Goal: Task Accomplishment & Management: Manage account settings

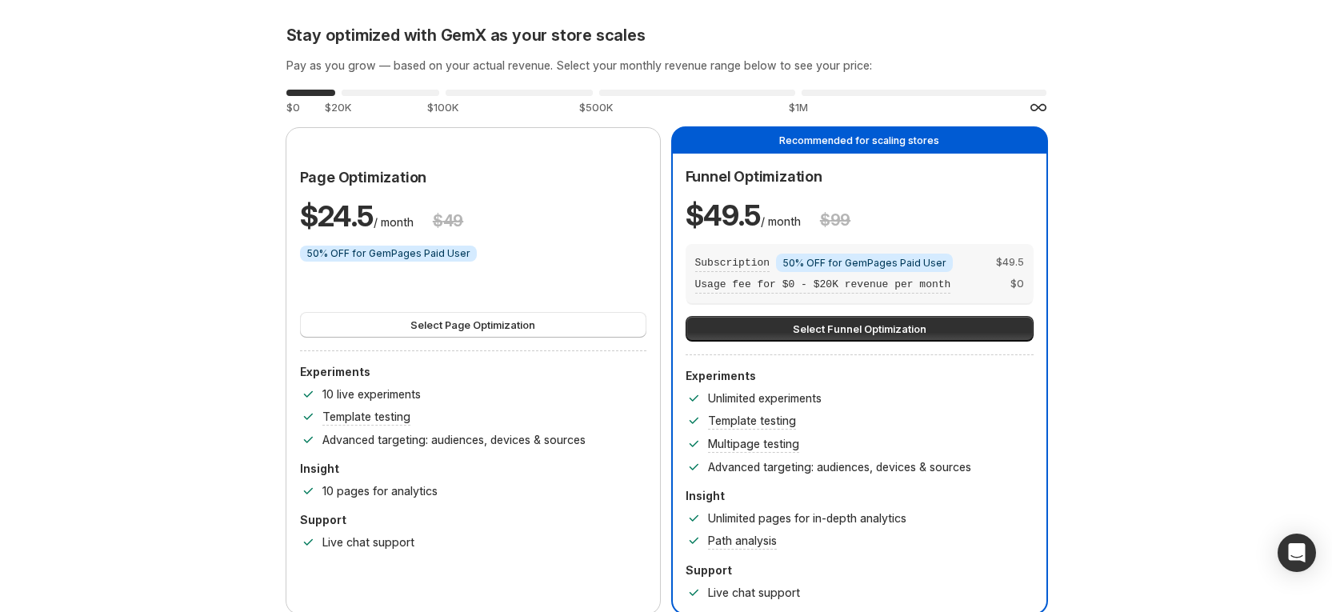
click at [970, 324] on button "Select Funnel Optimization" at bounding box center [860, 329] width 348 height 26
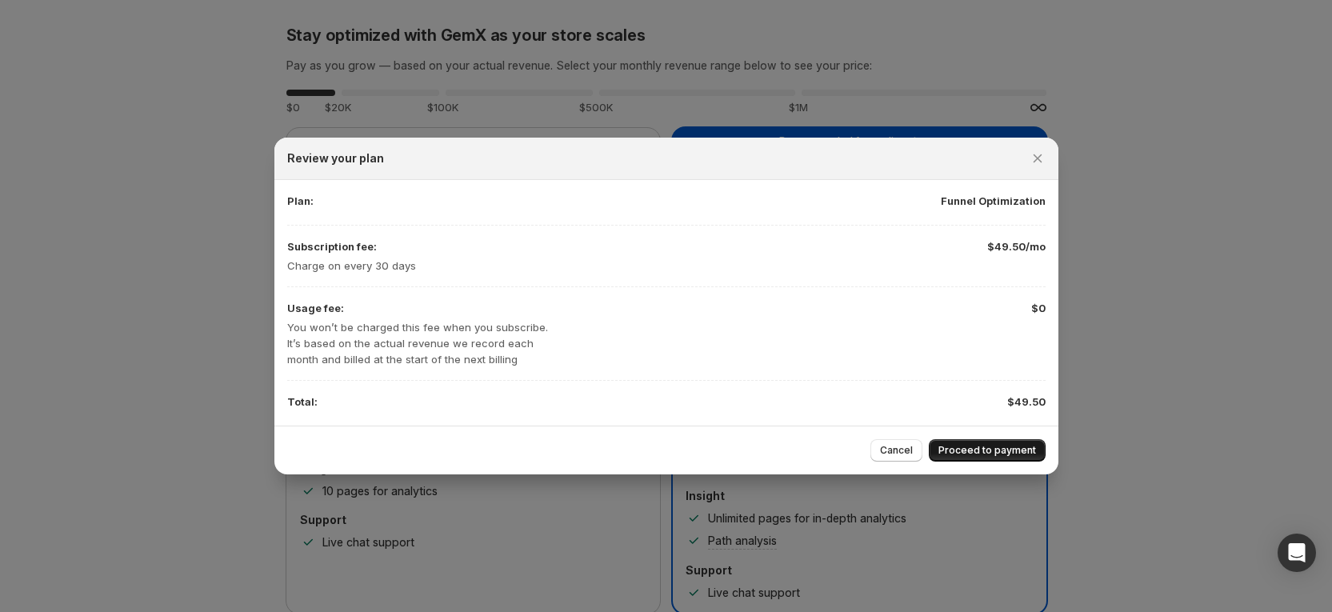
click at [948, 450] on span "Proceed to payment" at bounding box center [987, 450] width 98 height 13
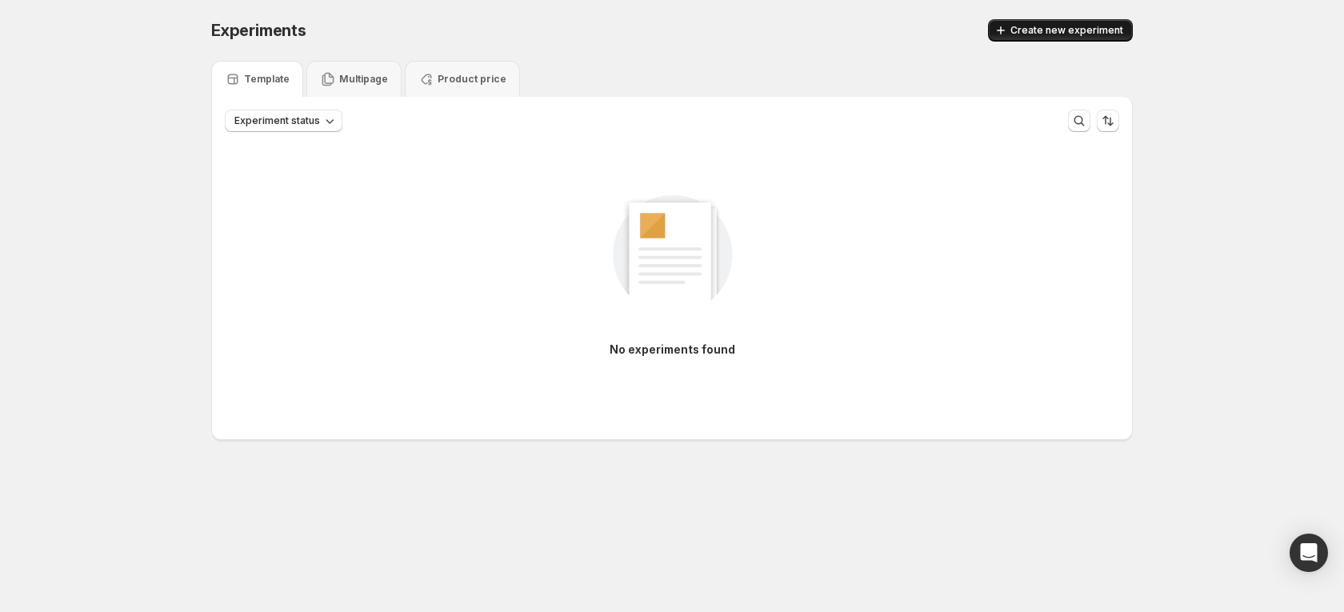
click at [1050, 29] on span "Create new experiment" at bounding box center [1066, 30] width 113 height 13
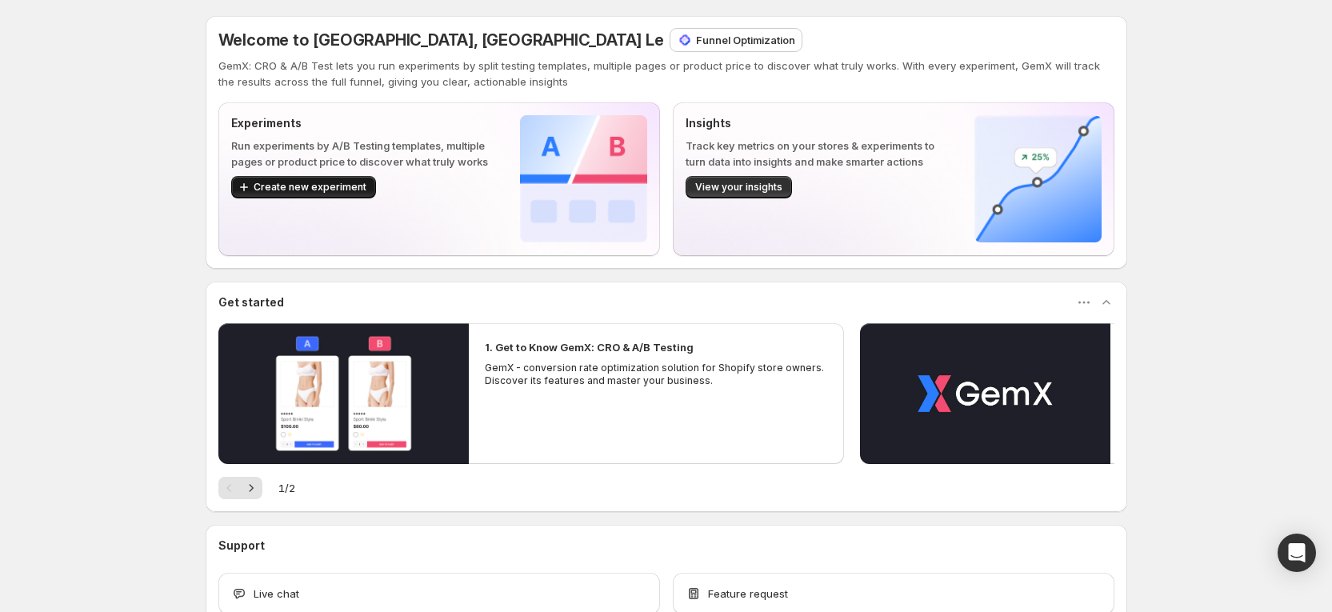
click at [332, 192] on span "Create new experiment" at bounding box center [310, 187] width 113 height 13
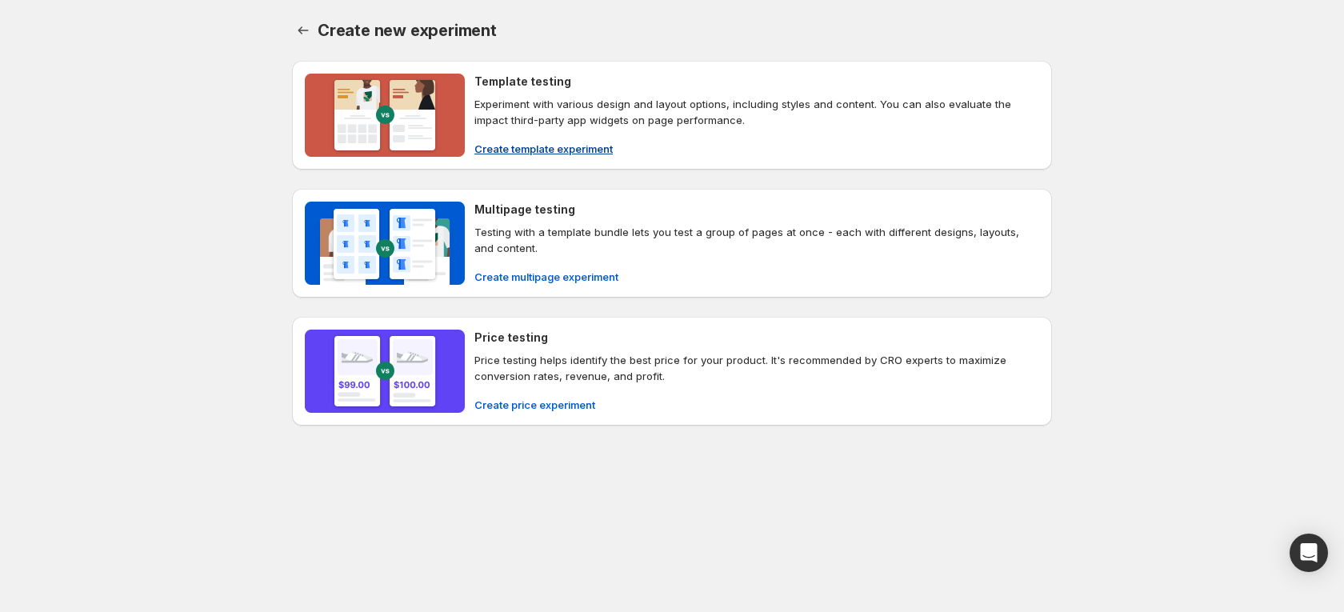
click at [603, 153] on span "Create template experiment" at bounding box center [543, 149] width 138 height 16
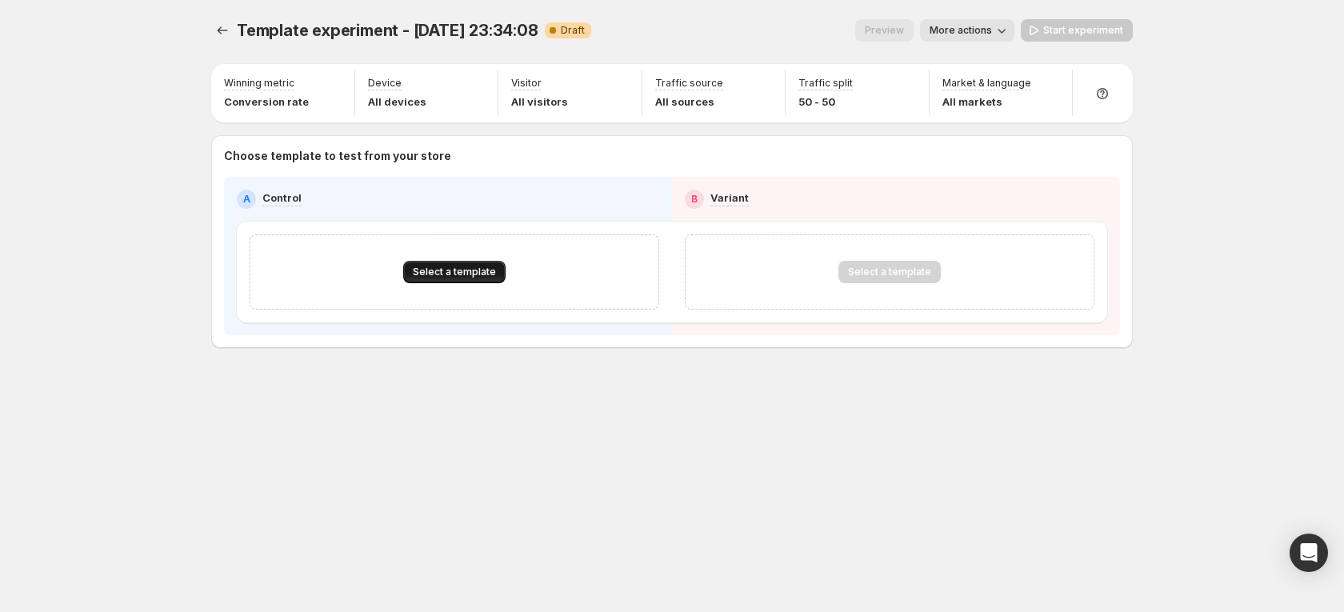
click at [455, 264] on button "Select a template" at bounding box center [454, 272] width 102 height 22
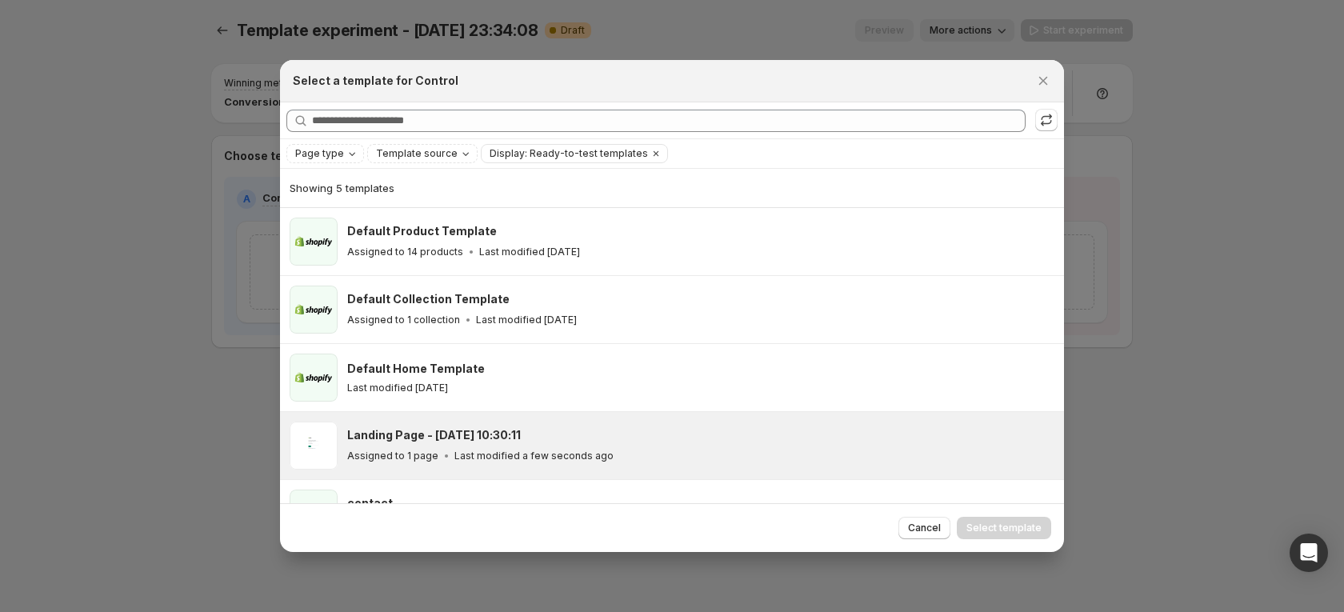
click at [456, 441] on h3 "Landing Page - [DATE] 10:30:11" at bounding box center [434, 435] width 174 height 16
click at [989, 535] on button "Select template" at bounding box center [1004, 528] width 94 height 22
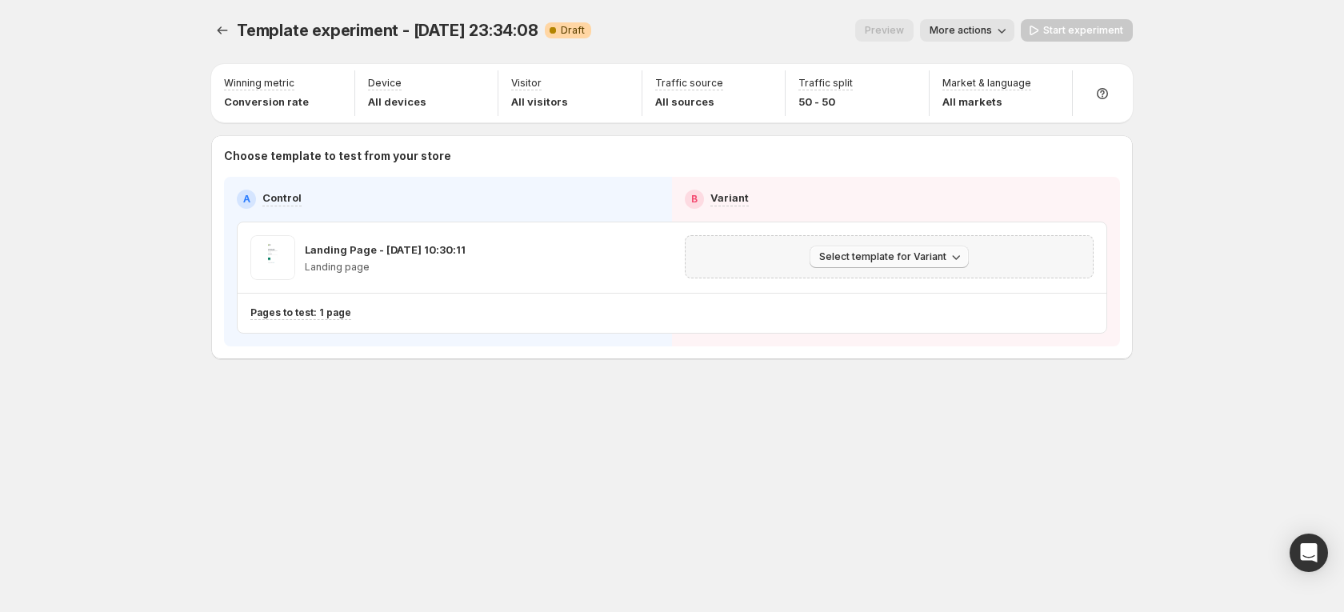
click at [957, 262] on icon "button" at bounding box center [956, 257] width 16 height 16
click at [909, 317] on span "Create Variant based on Control" at bounding box center [891, 317] width 163 height 13
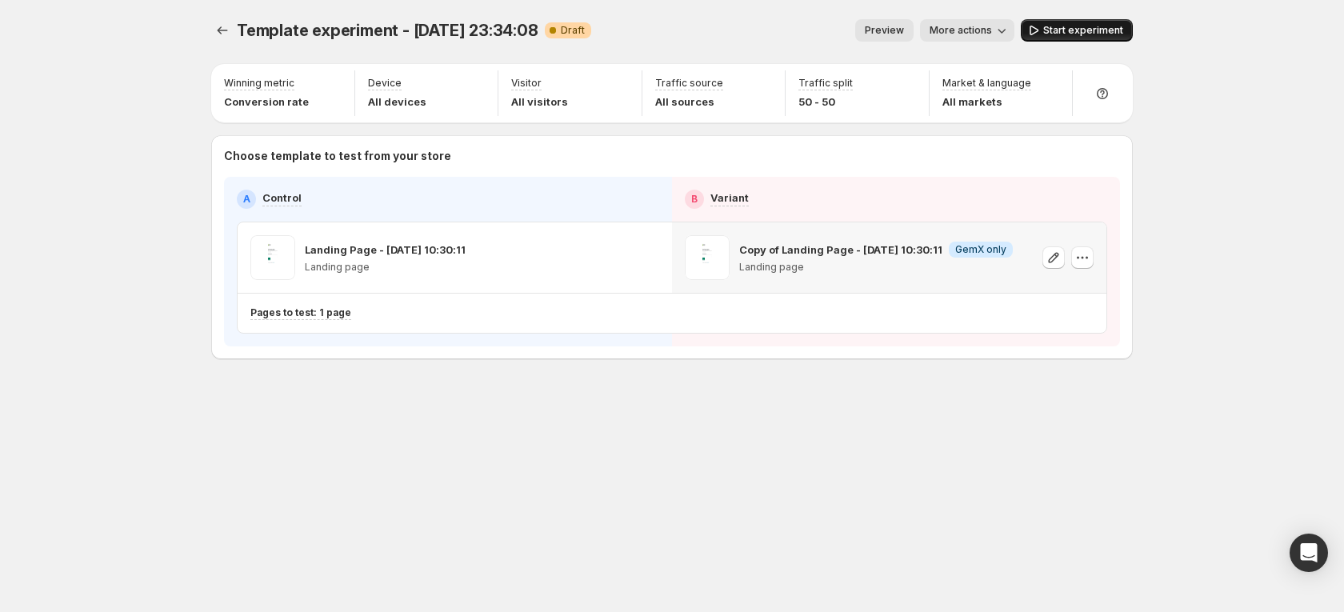
click at [1084, 35] on span "Start experiment" at bounding box center [1083, 30] width 80 height 13
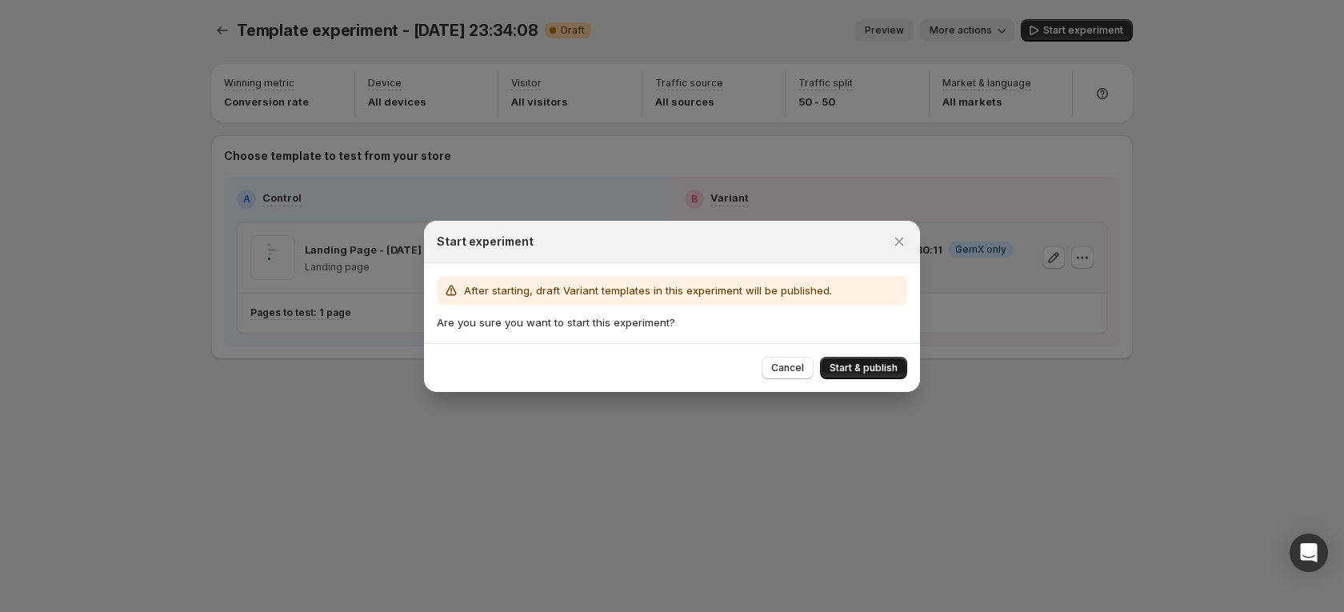
click at [881, 364] on span "Start & publish" at bounding box center [863, 368] width 68 height 13
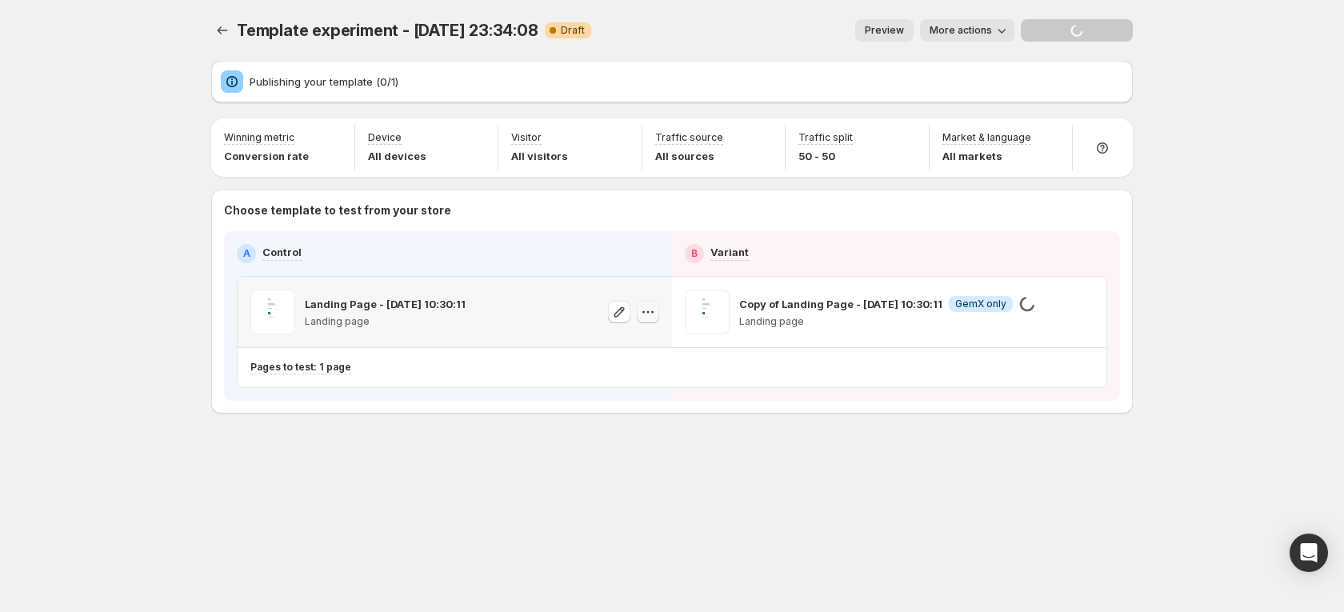
click at [650, 311] on icon "button" at bounding box center [648, 312] width 16 height 16
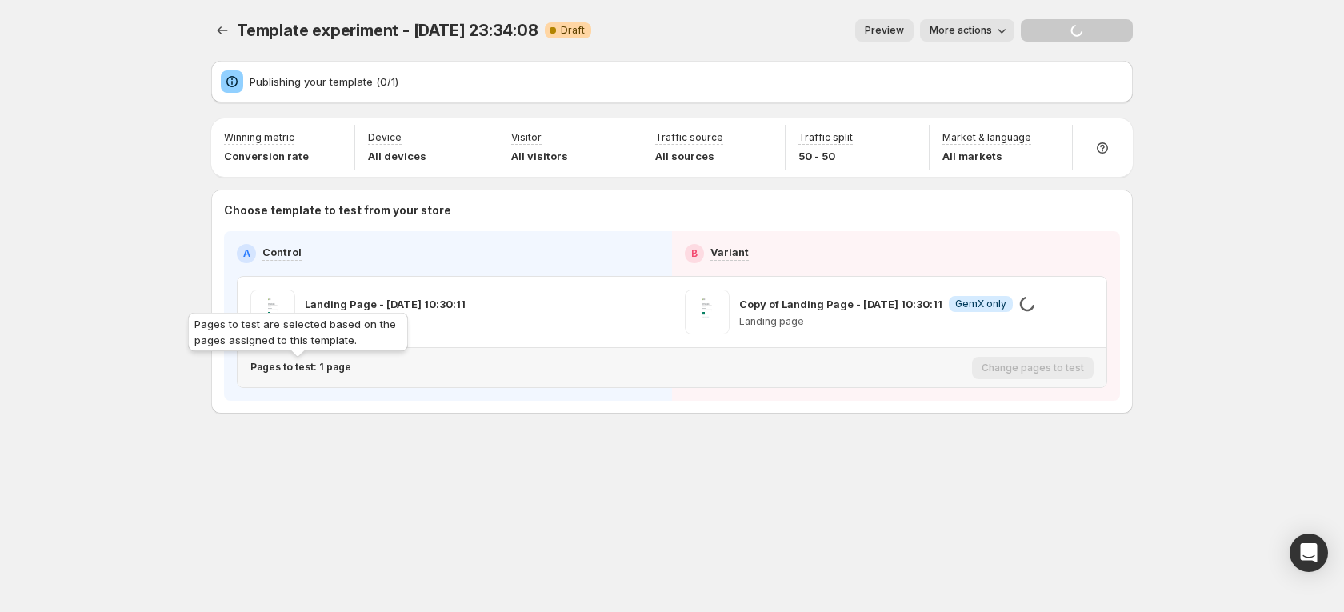
click at [312, 365] on p "Pages to test: 1 page" at bounding box center [300, 367] width 101 height 13
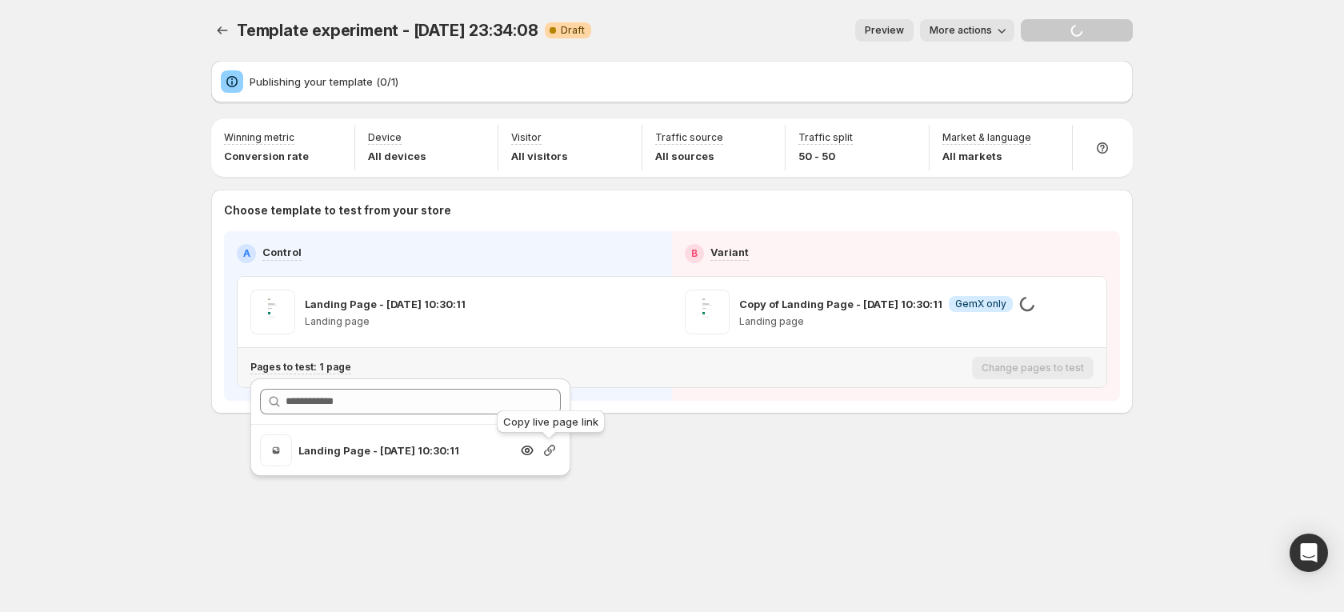
click at [551, 451] on icon "button" at bounding box center [549, 450] width 11 height 11
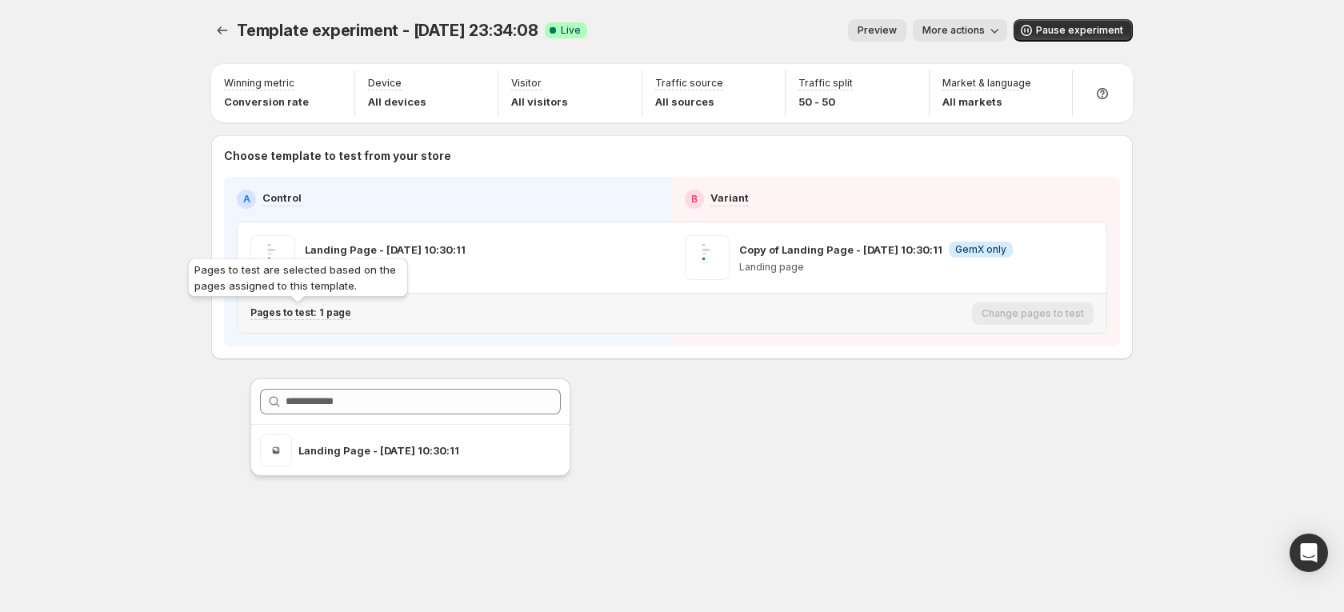
click at [334, 314] on p "Pages to test: 1 page" at bounding box center [300, 312] width 101 height 13
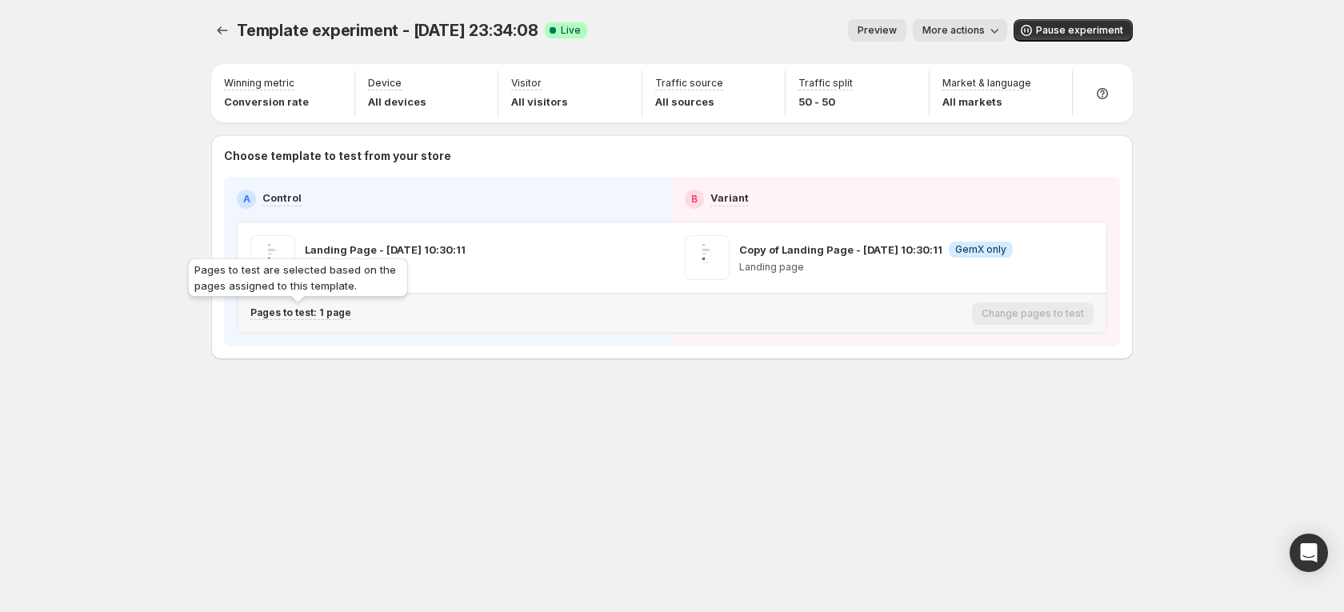
click at [338, 311] on p "Pages to test: 1 page" at bounding box center [300, 312] width 101 height 13
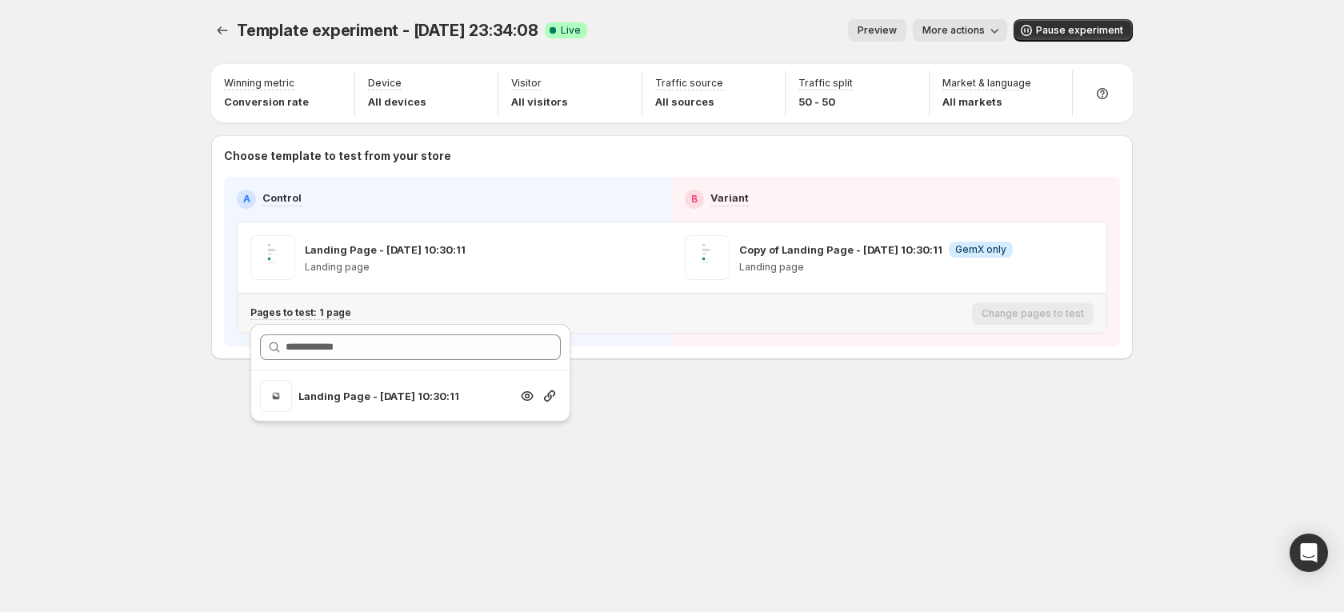
click at [541, 395] on div at bounding box center [549, 396] width 22 height 16
click at [552, 398] on icon "button" at bounding box center [550, 396] width 16 height 16
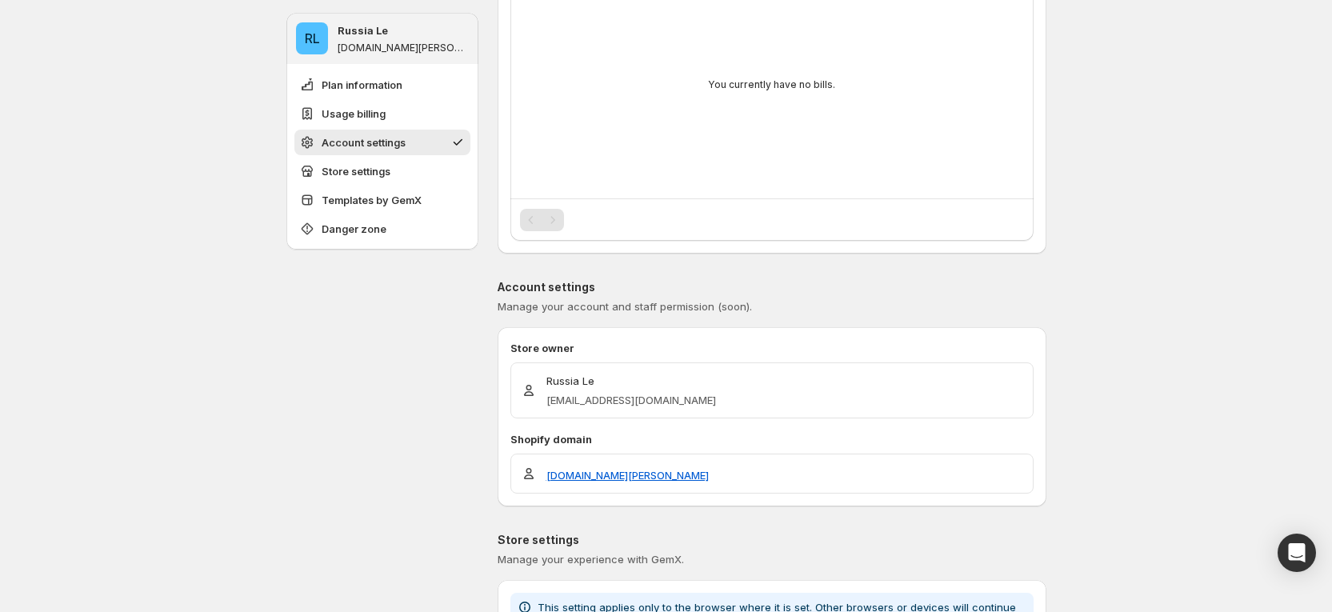
scroll to position [120, 0]
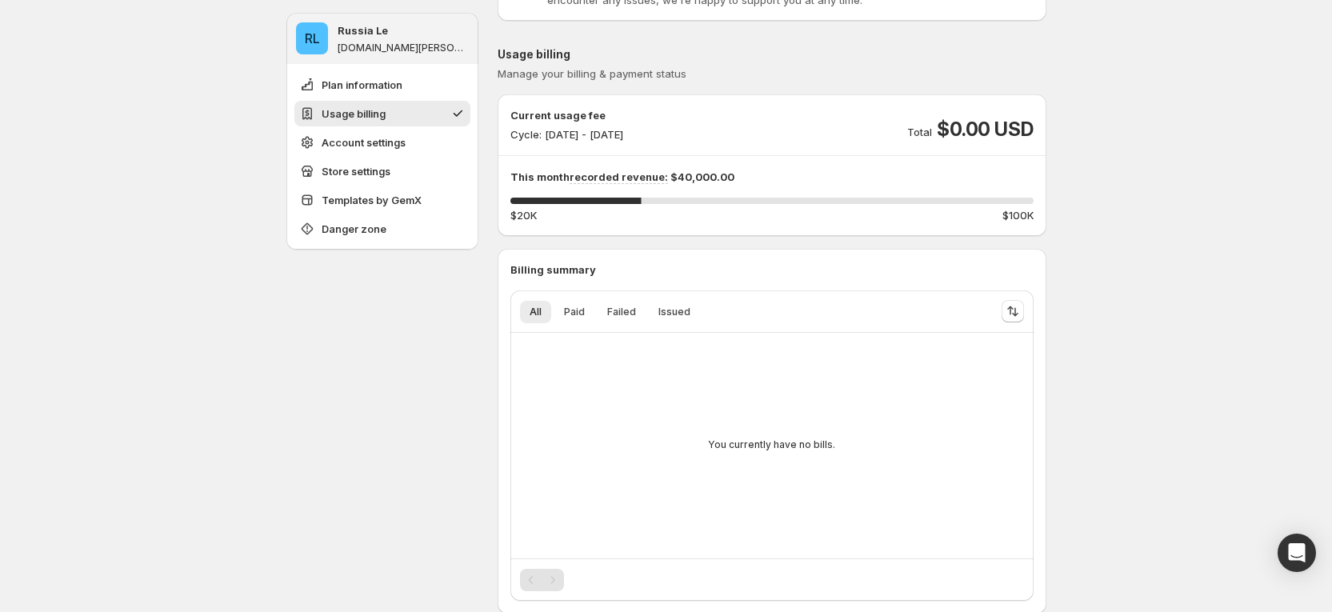
drag, startPoint x: 1223, startPoint y: 192, endPoint x: 1233, endPoint y: 187, distance: 11.5
drag, startPoint x: 942, startPoint y: 131, endPoint x: 1085, endPoint y: 147, distance: 144.1
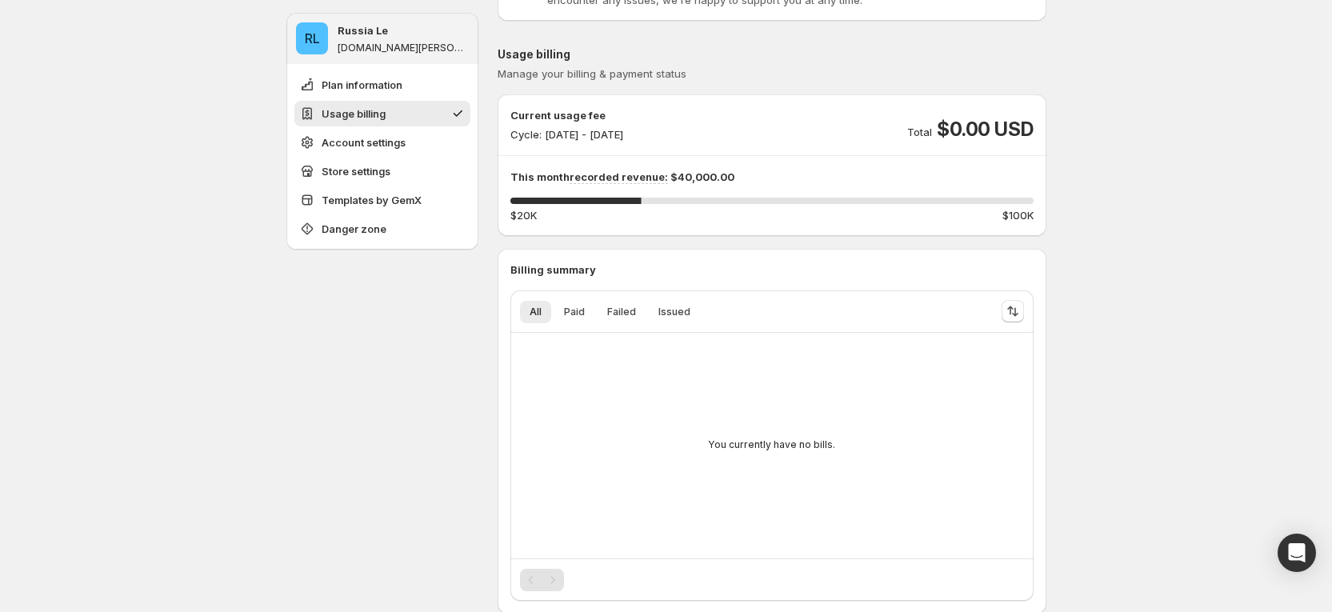
drag, startPoint x: 1113, startPoint y: 412, endPoint x: 1061, endPoint y: 414, distance: 52.0
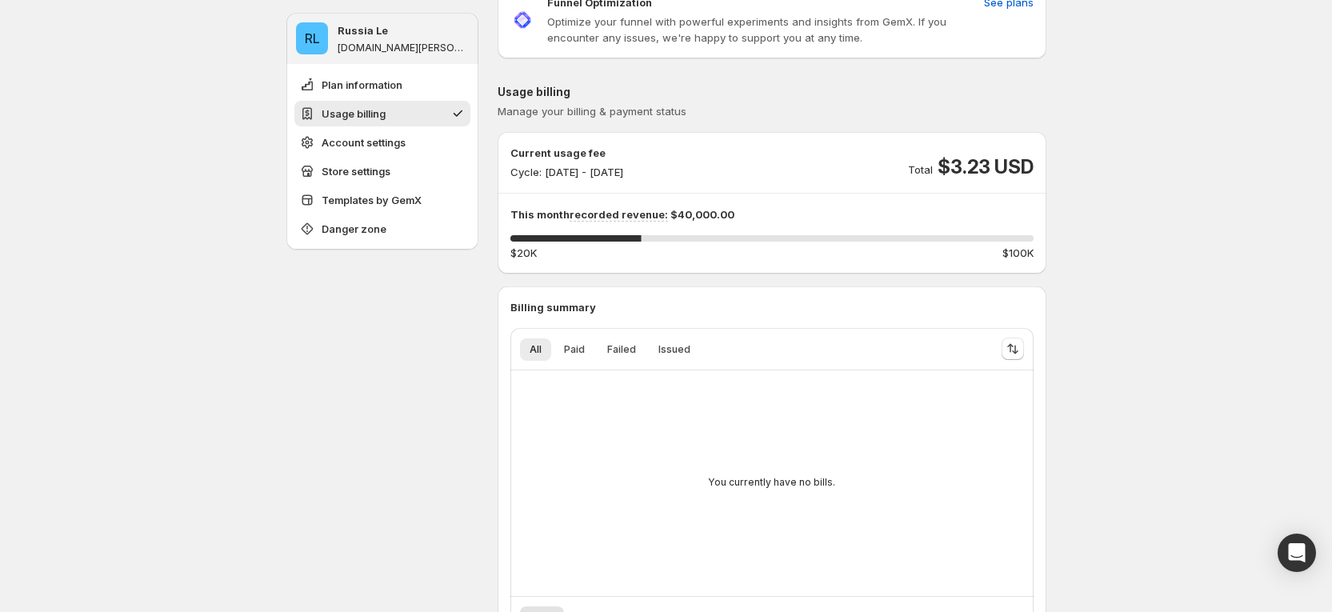
scroll to position [120, 0]
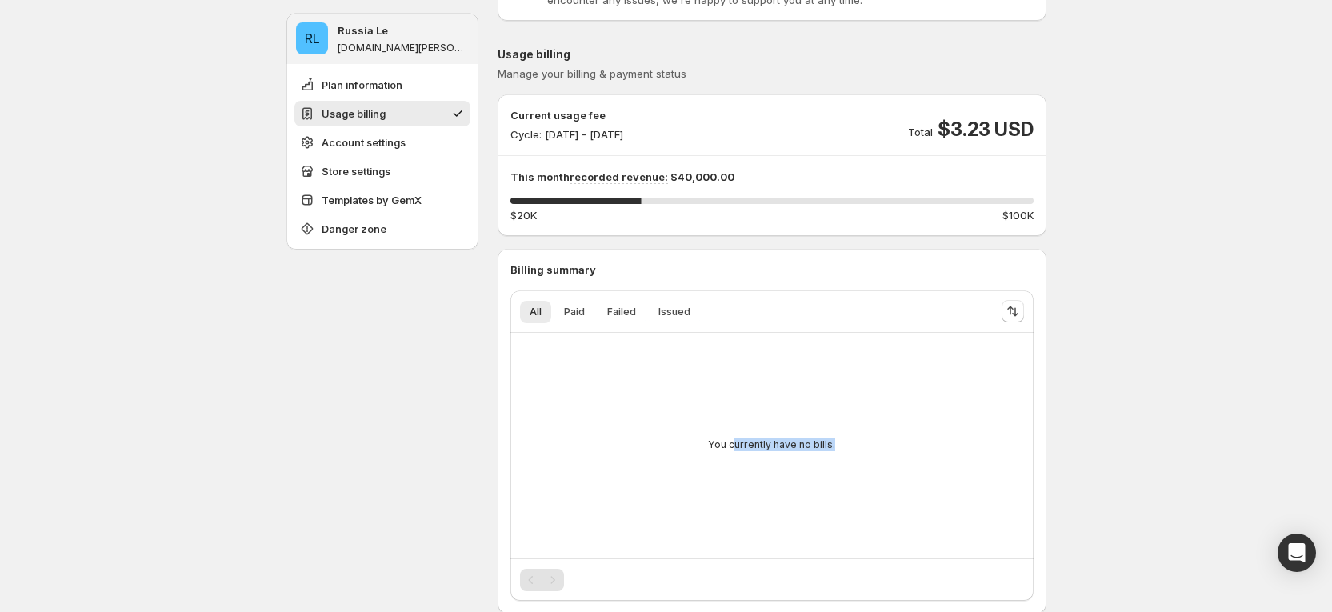
drag, startPoint x: 740, startPoint y: 449, endPoint x: 861, endPoint y: 438, distance: 121.2
click at [861, 438] on div "You currently have no bills." at bounding box center [772, 445] width 498 height 198
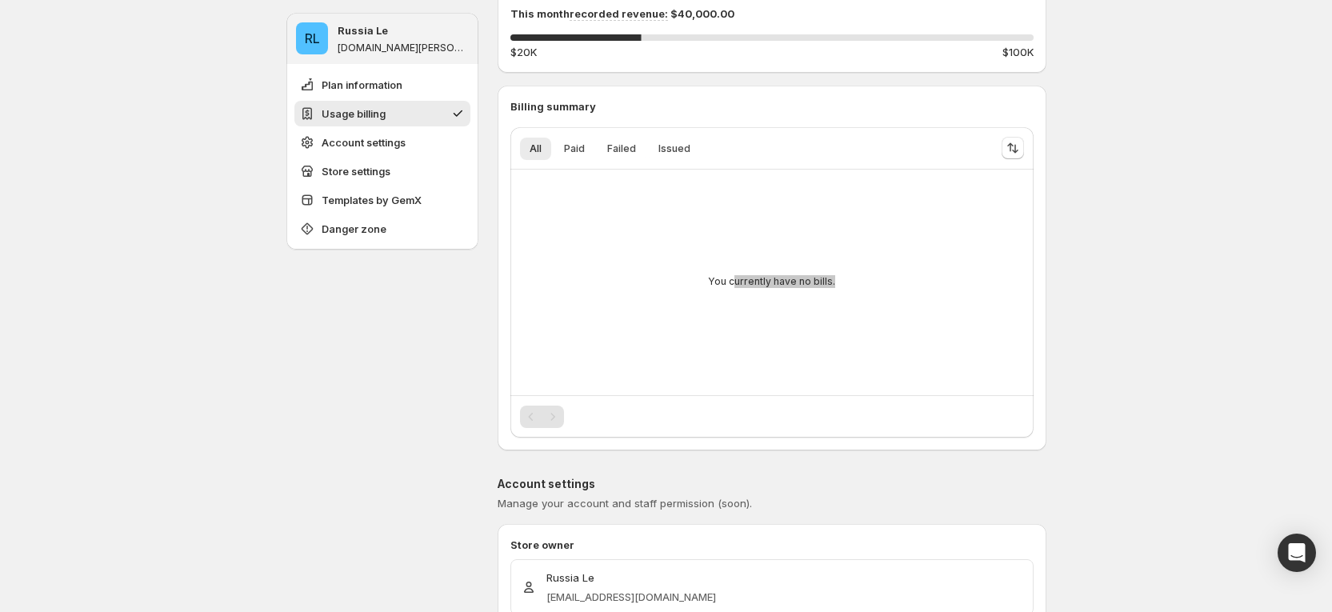
scroll to position [360, 0]
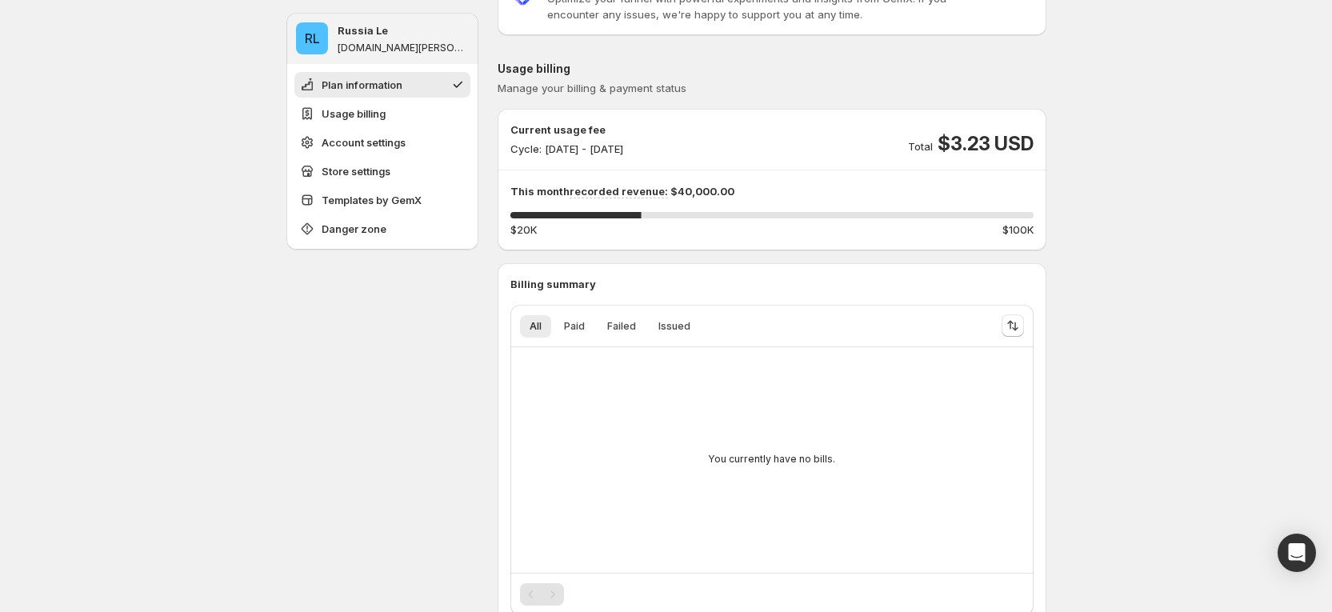
scroll to position [0, 0]
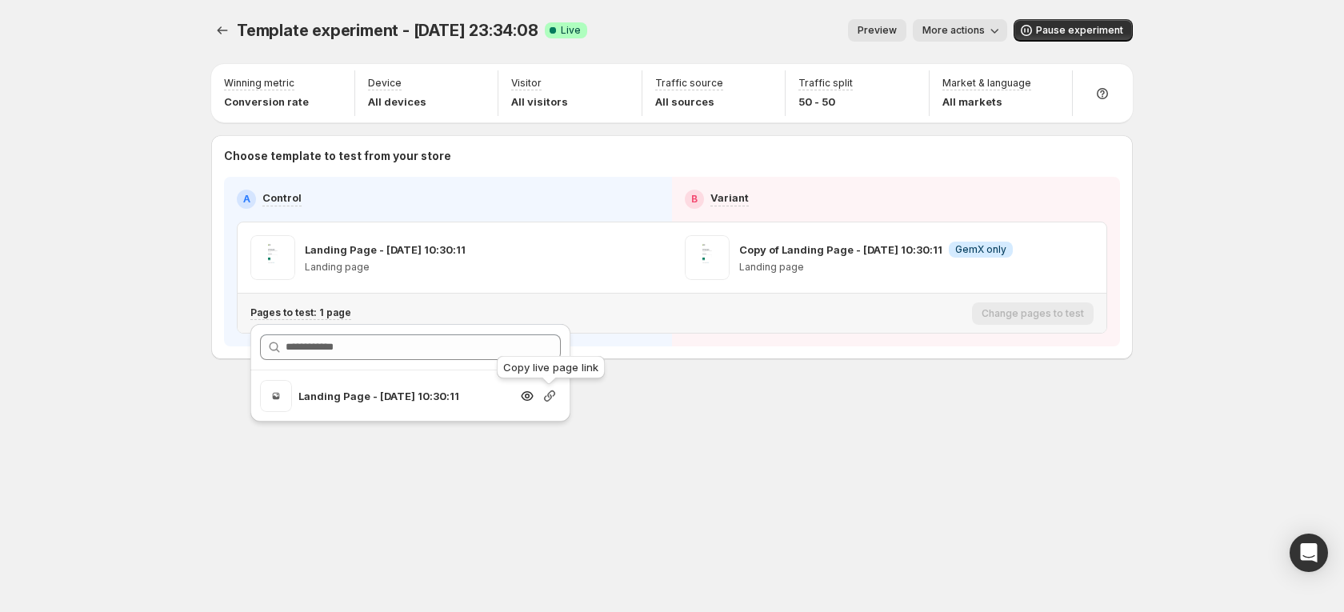
click at [543, 396] on icon "button" at bounding box center [550, 396] width 16 height 16
click at [985, 30] on span "More actions" at bounding box center [953, 30] width 62 height 13
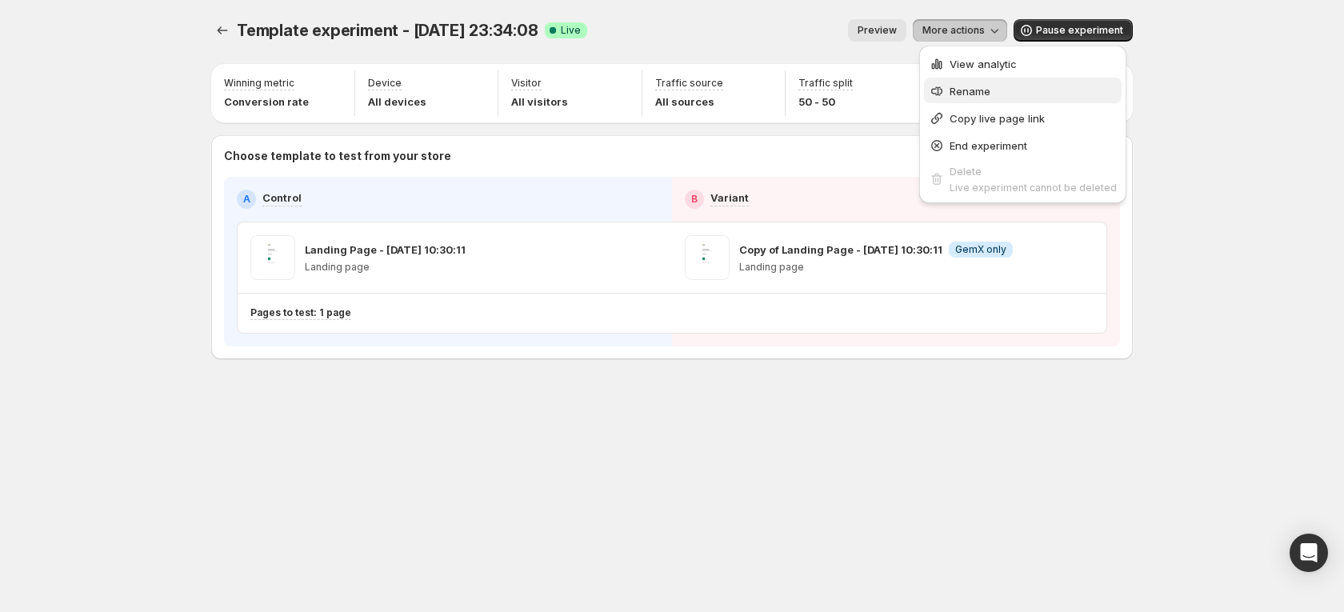
click at [994, 90] on span "Rename" at bounding box center [1032, 91] width 167 height 16
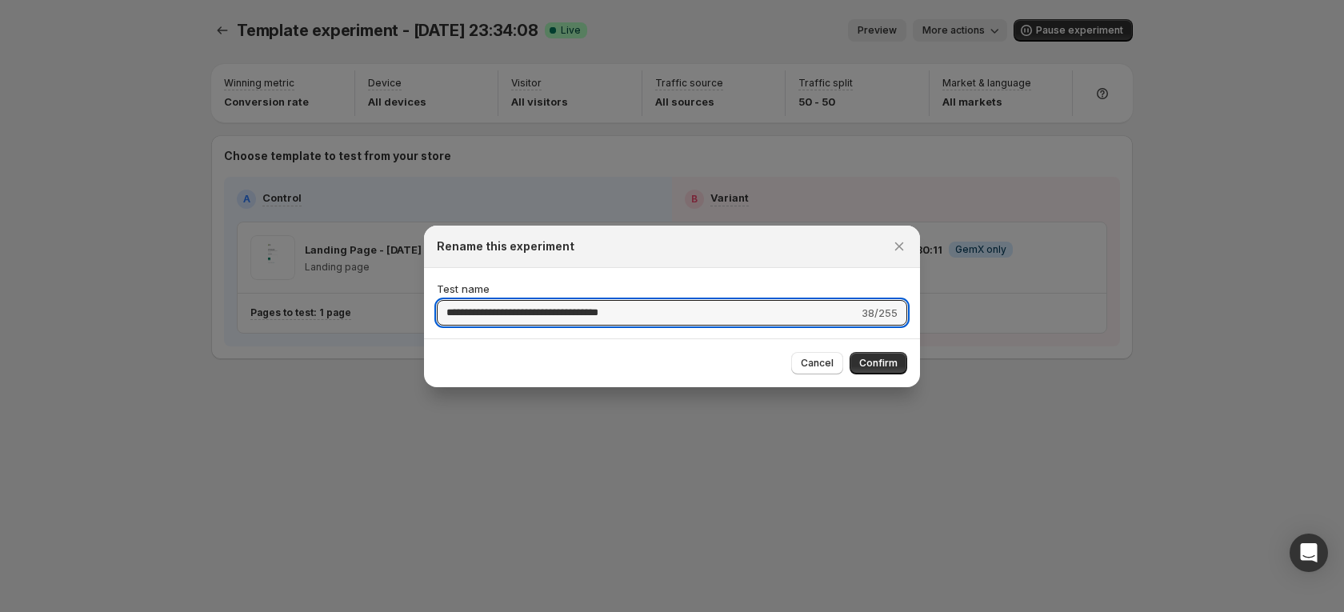
drag, startPoint x: 696, startPoint y: 309, endPoint x: 390, endPoint y: 316, distance: 306.4
click at [390, 611] on div "**********" at bounding box center [672, 612] width 1344 height 0
type input "****"
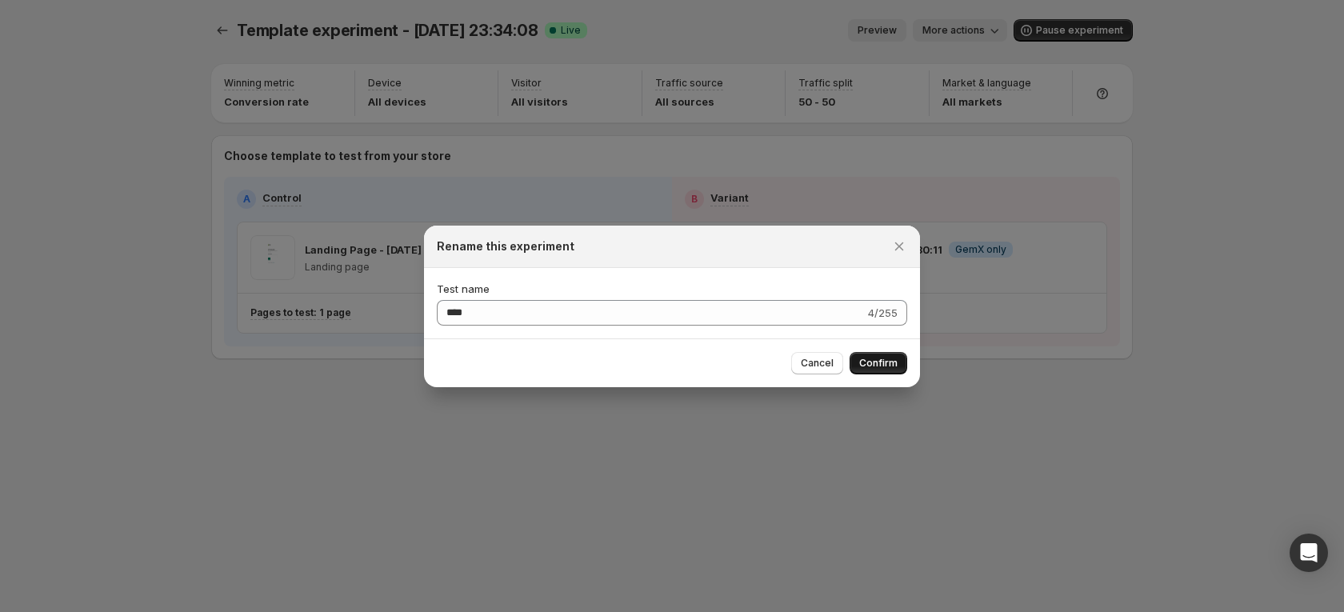
click at [885, 359] on span "Confirm" at bounding box center [878, 363] width 38 height 13
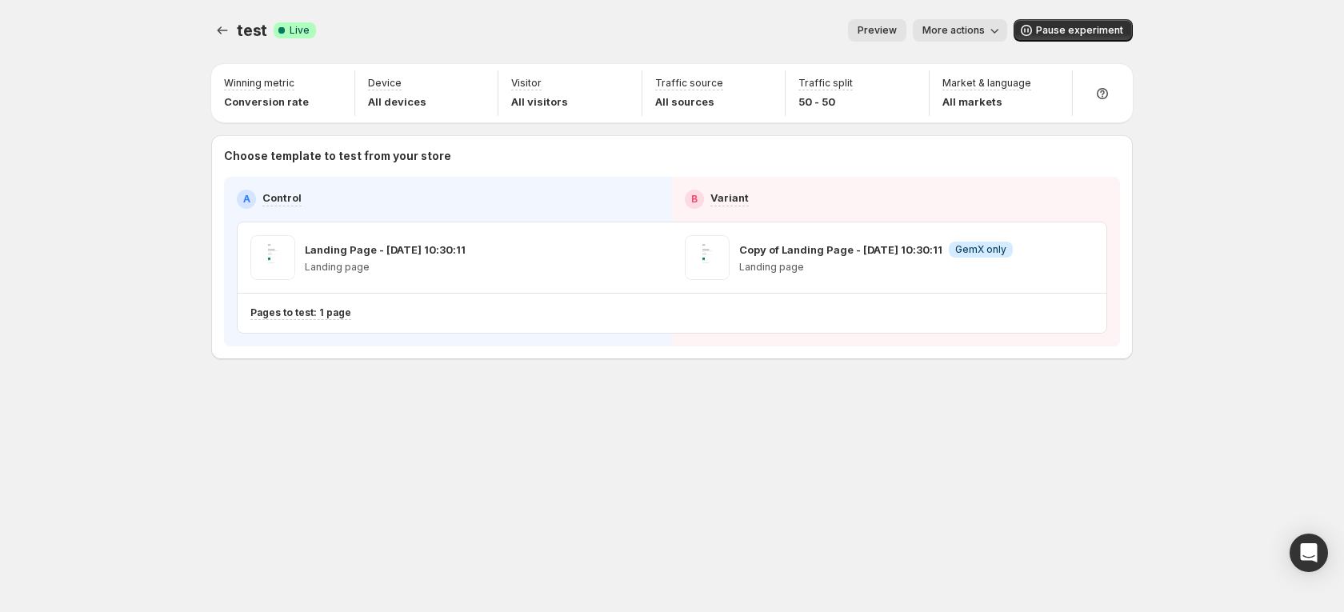
click at [229, 43] on div "test. This page is ready test Success Complete Live Preview More actions More a…" at bounding box center [671, 30] width 921 height 61
click at [215, 25] on icon "Experiments" at bounding box center [222, 30] width 16 height 16
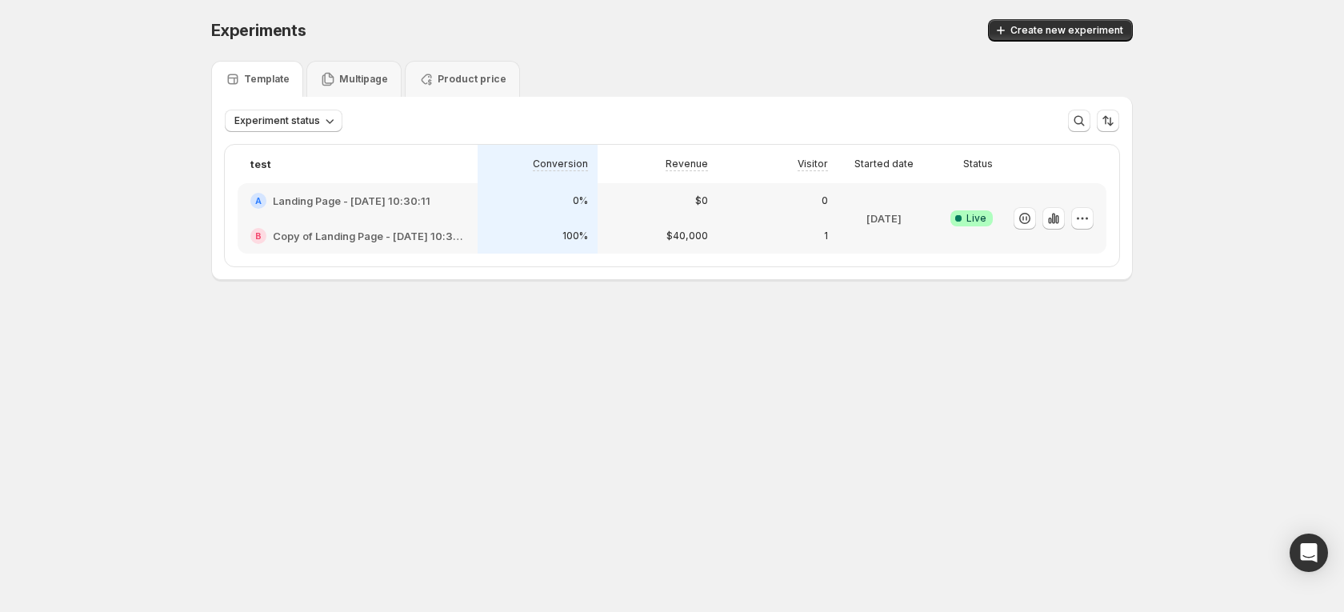
click at [1081, 414] on body "Experiments. This page is ready Experiments Create new experiment Template Mult…" at bounding box center [672, 306] width 1344 height 612
click at [1082, 221] on icon "button" at bounding box center [1082, 218] width 16 height 16
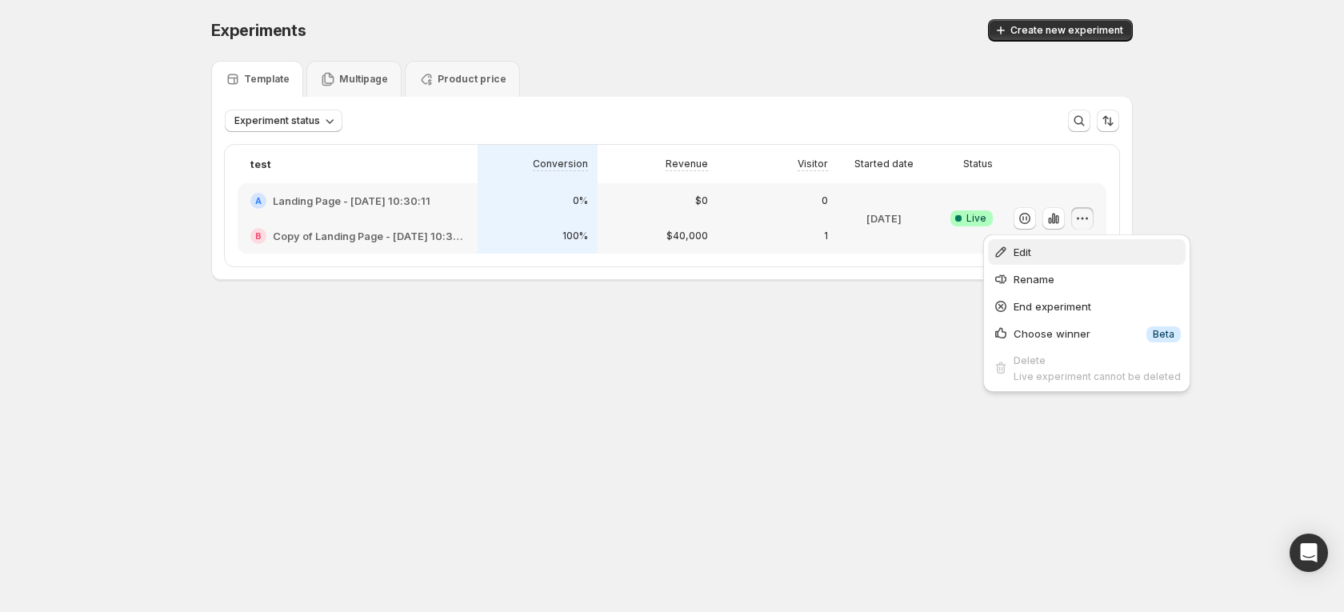
click at [1035, 253] on span "Edit" at bounding box center [1096, 252] width 167 height 16
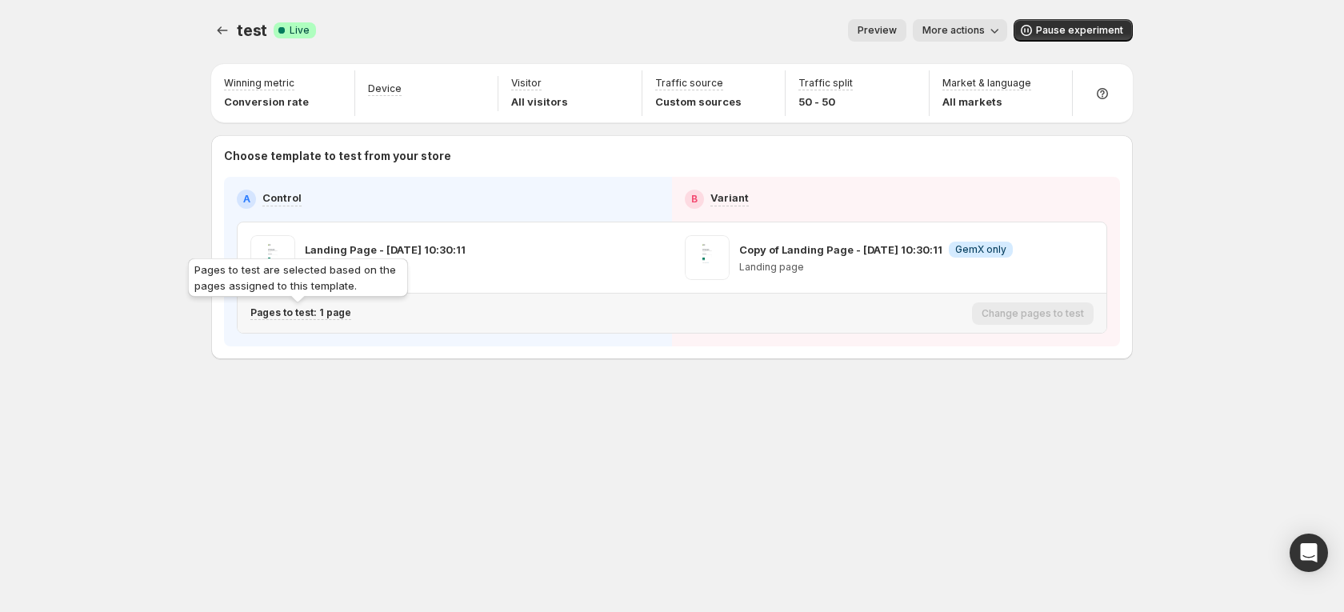
click at [312, 318] on p "Pages to test: 1 page" at bounding box center [300, 312] width 101 height 13
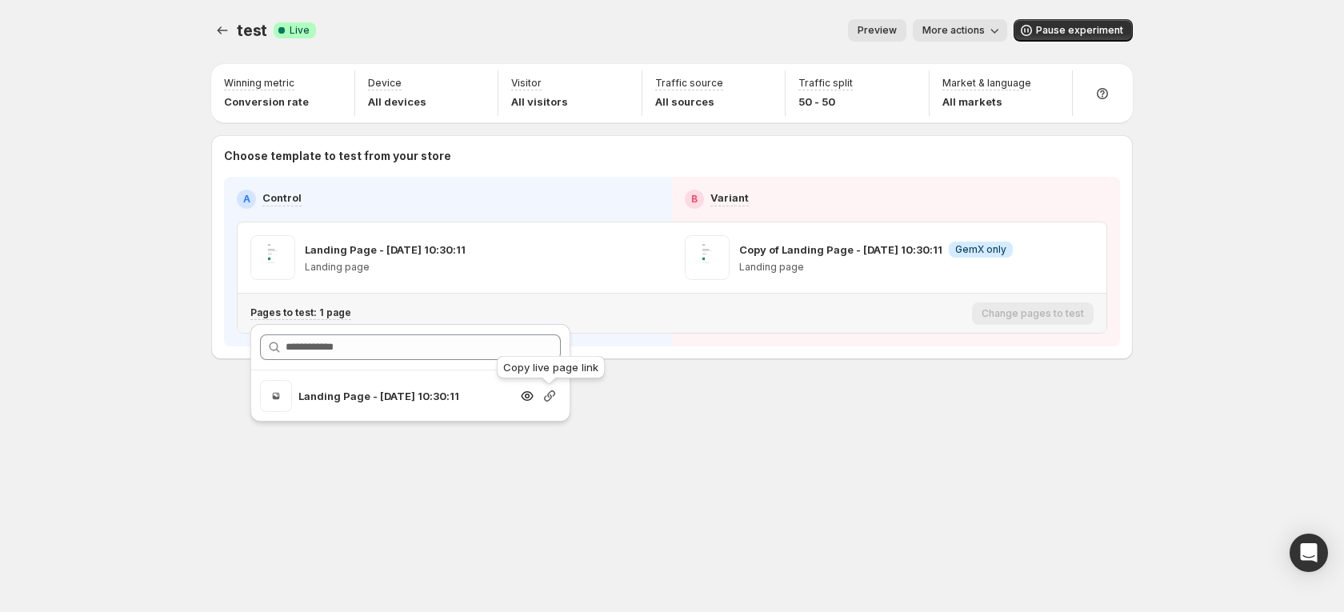
click at [550, 401] on icon "button" at bounding box center [550, 396] width 16 height 16
click at [225, 24] on icon "Experiments" at bounding box center [222, 30] width 16 height 16
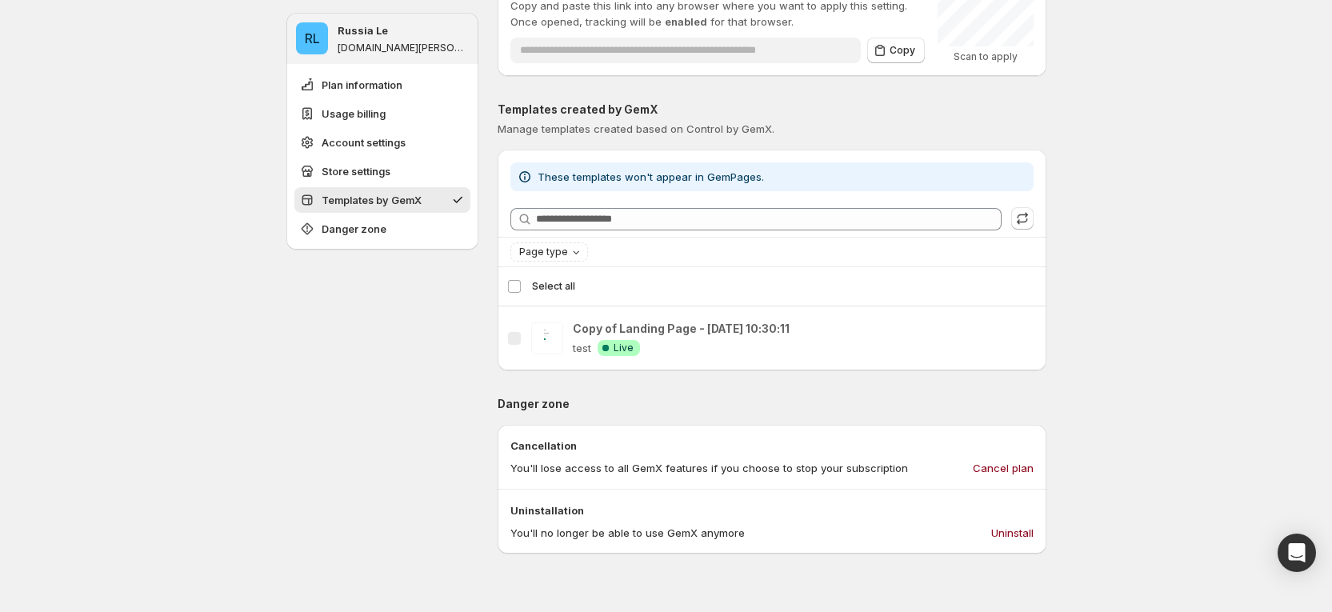
scroll to position [1200, 0]
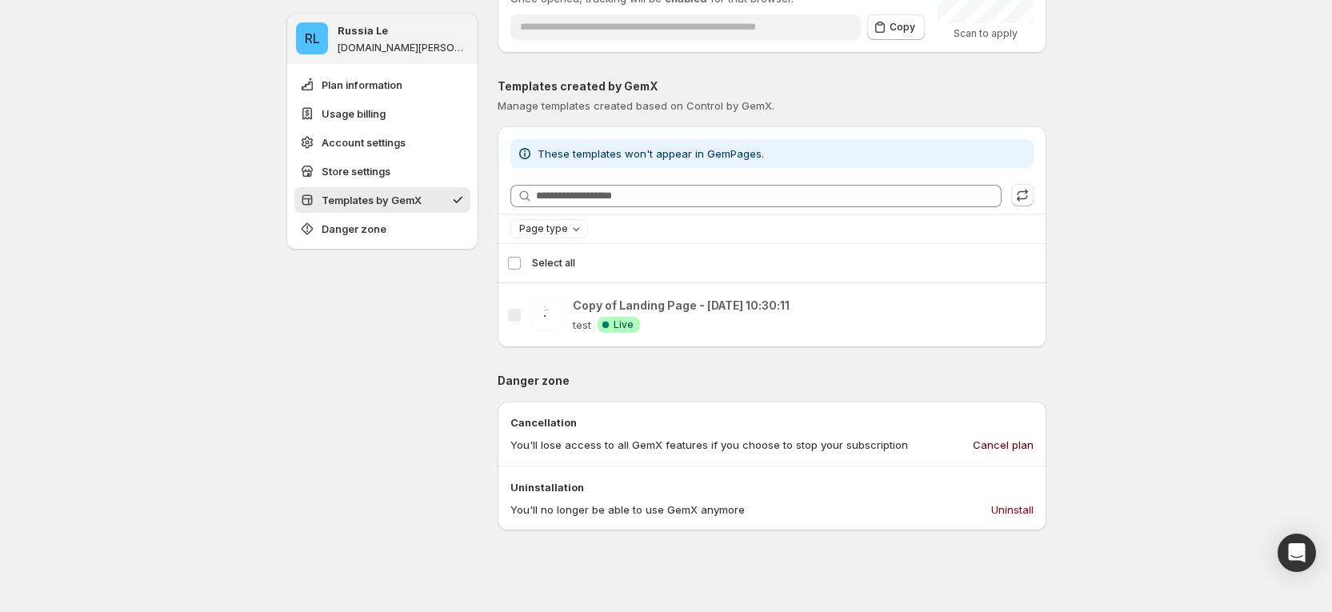
click at [1005, 448] on span "Cancel plan" at bounding box center [1003, 445] width 61 height 16
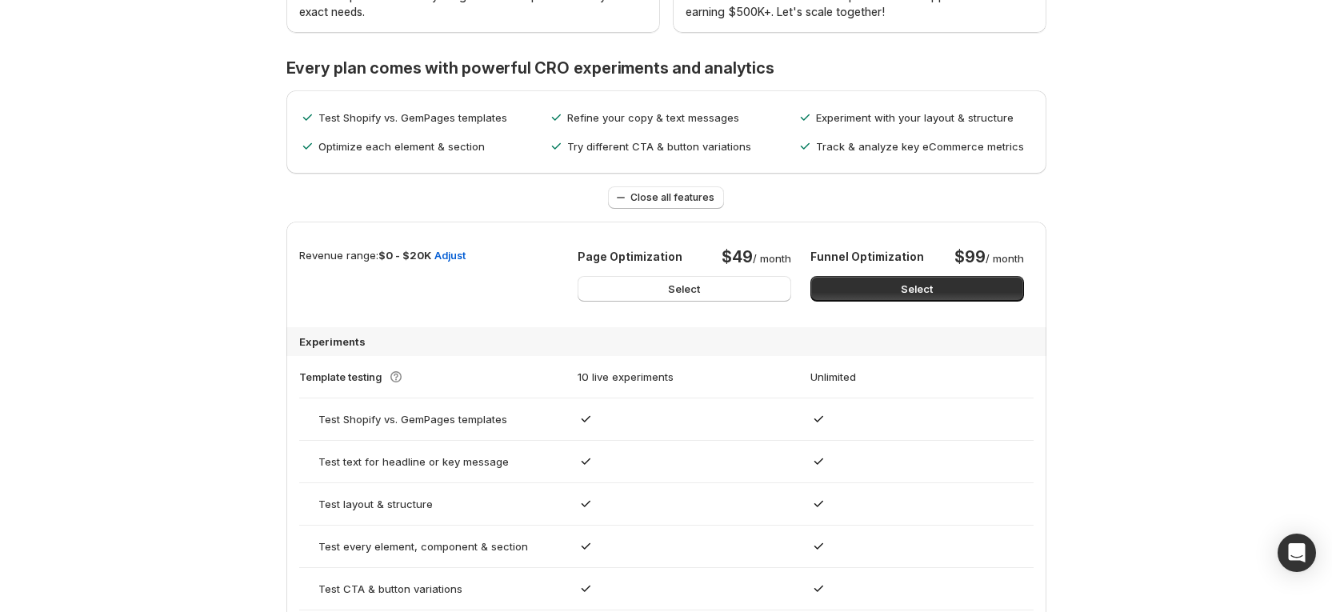
scroll to position [618, 0]
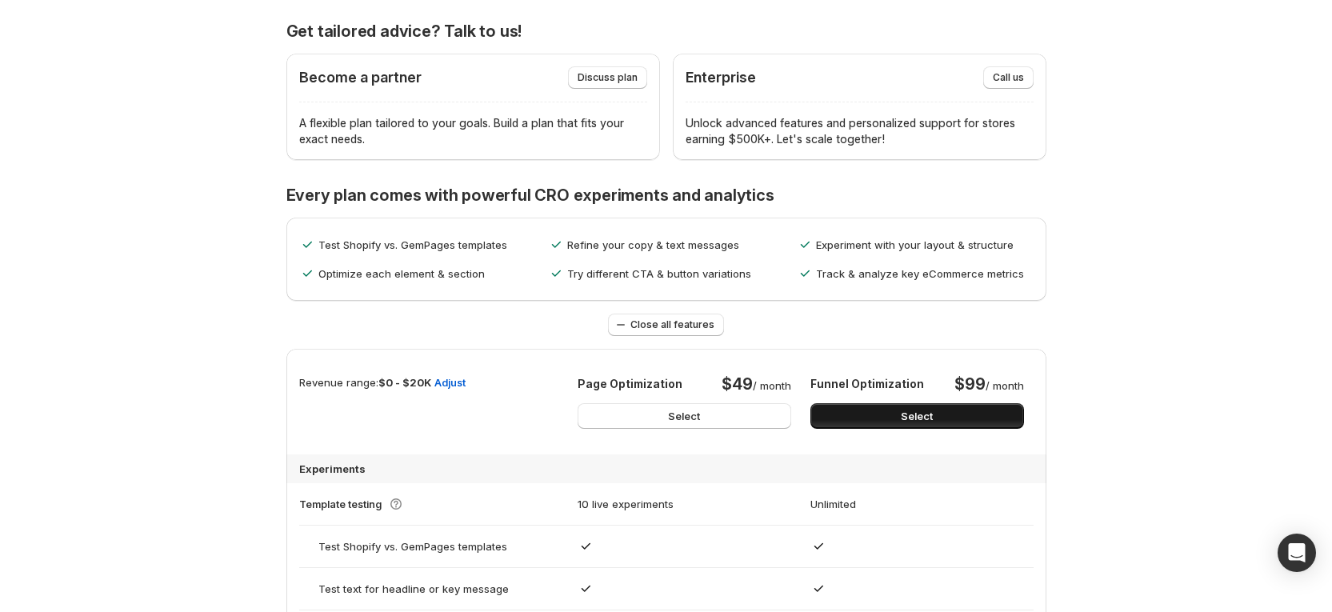
click at [899, 419] on button "Select" at bounding box center [917, 416] width 214 height 26
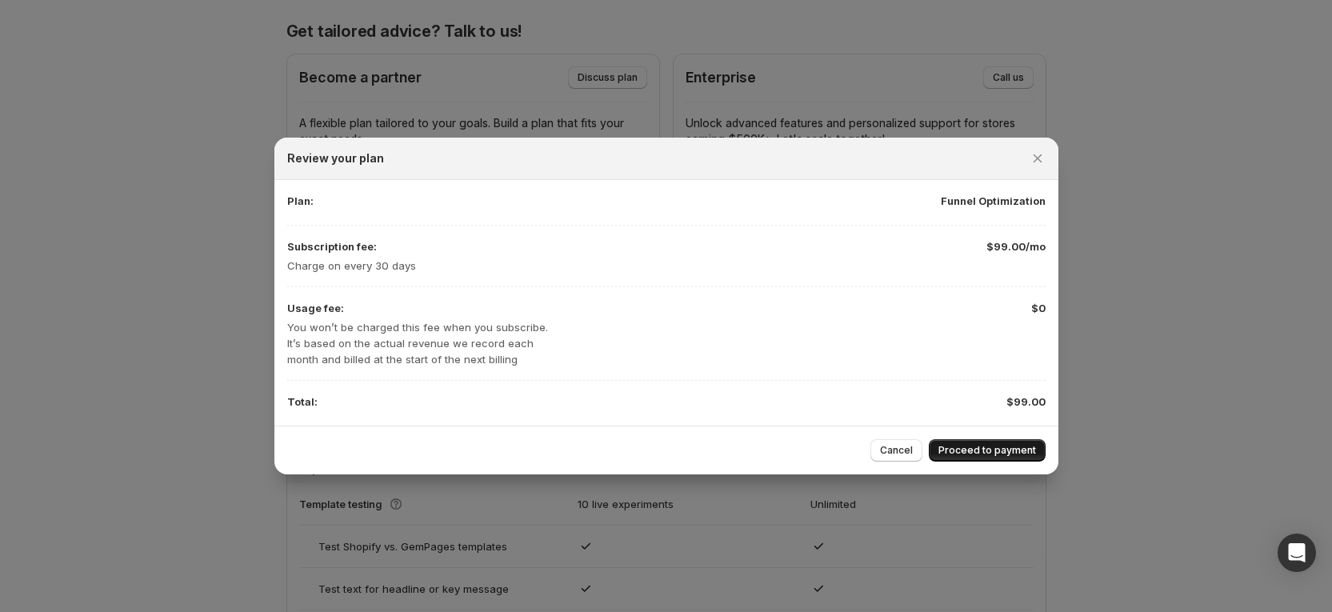
click at [982, 449] on span "Proceed to payment" at bounding box center [987, 450] width 98 height 13
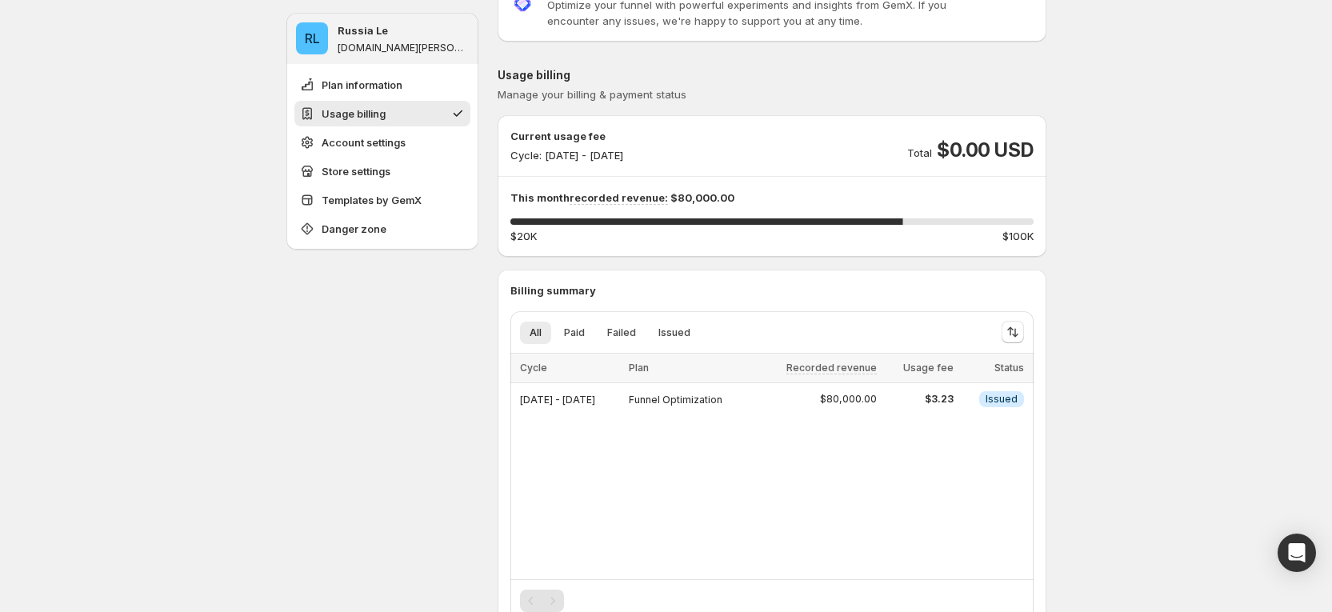
scroll to position [120, 0]
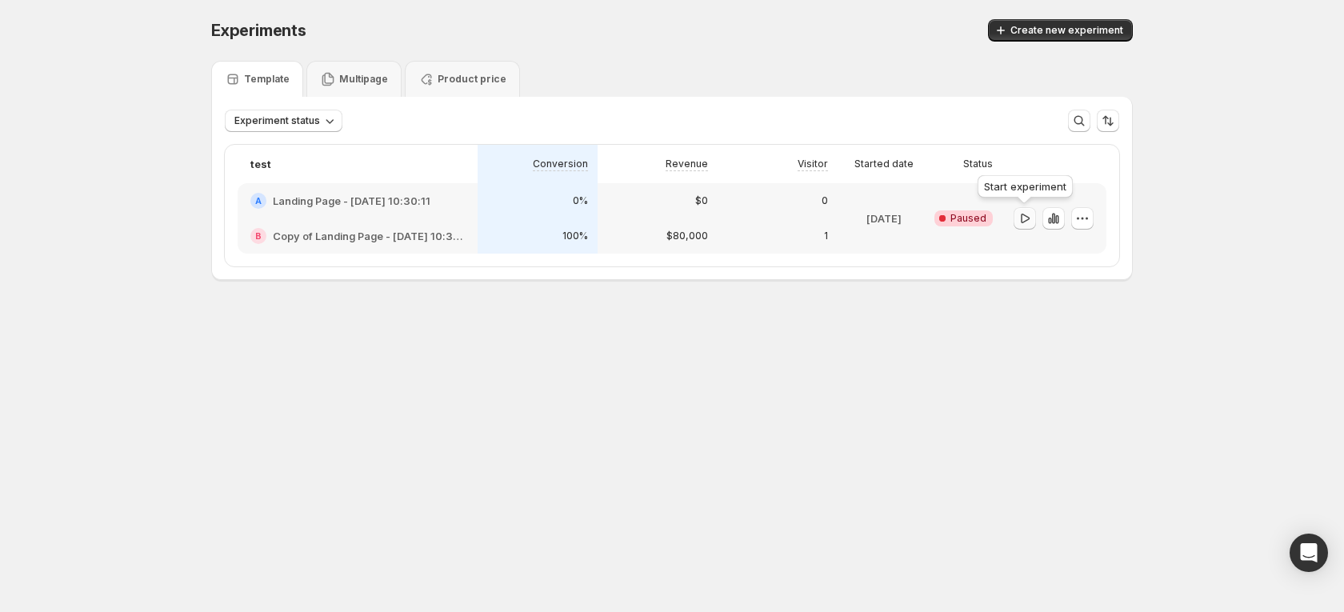
click at [1029, 224] on icon "button" at bounding box center [1025, 218] width 16 height 16
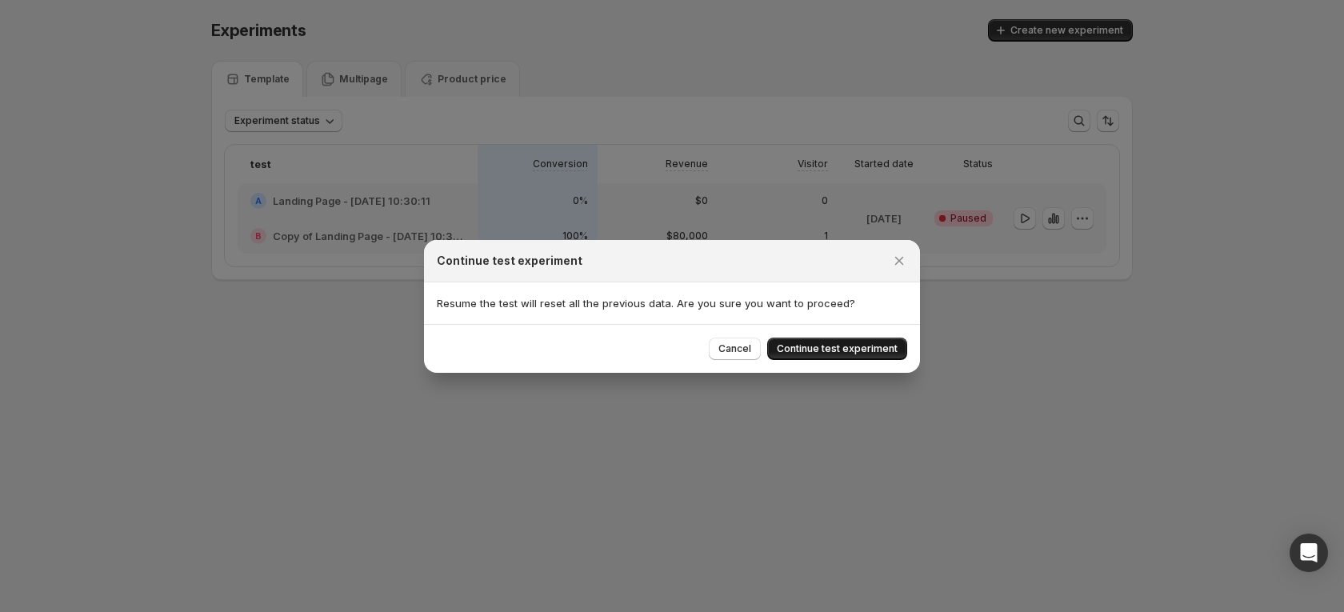
click at [864, 347] on span "Continue test experiment" at bounding box center [837, 348] width 121 height 13
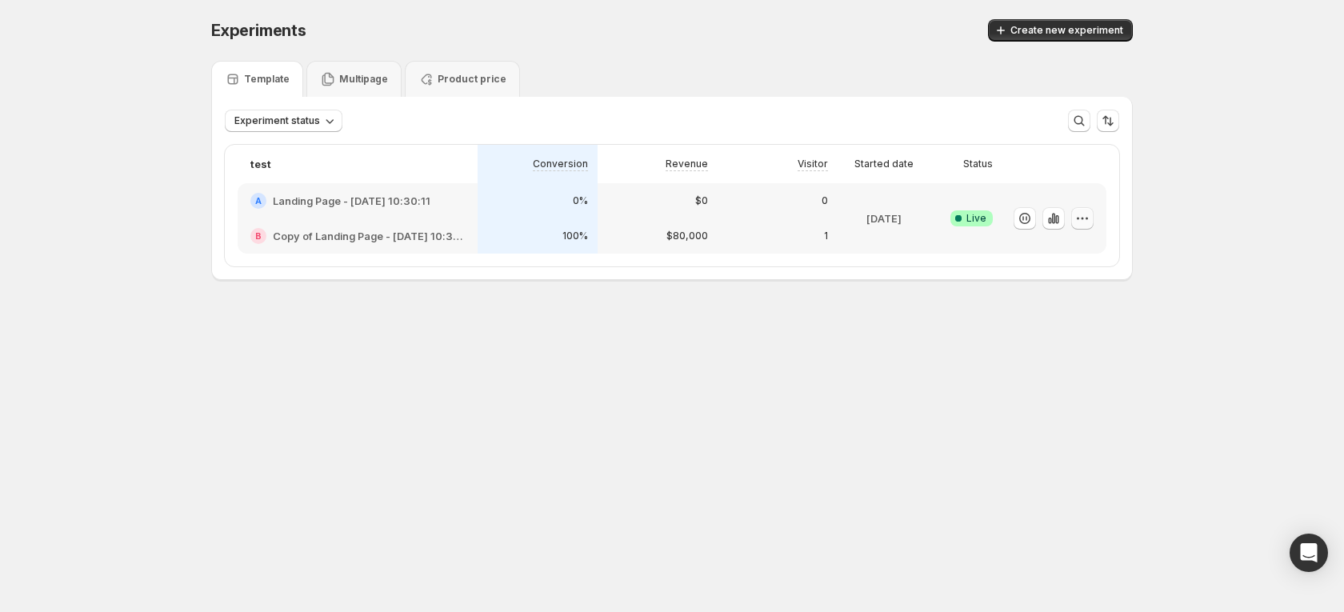
click at [1085, 226] on icon "button" at bounding box center [1082, 218] width 16 height 16
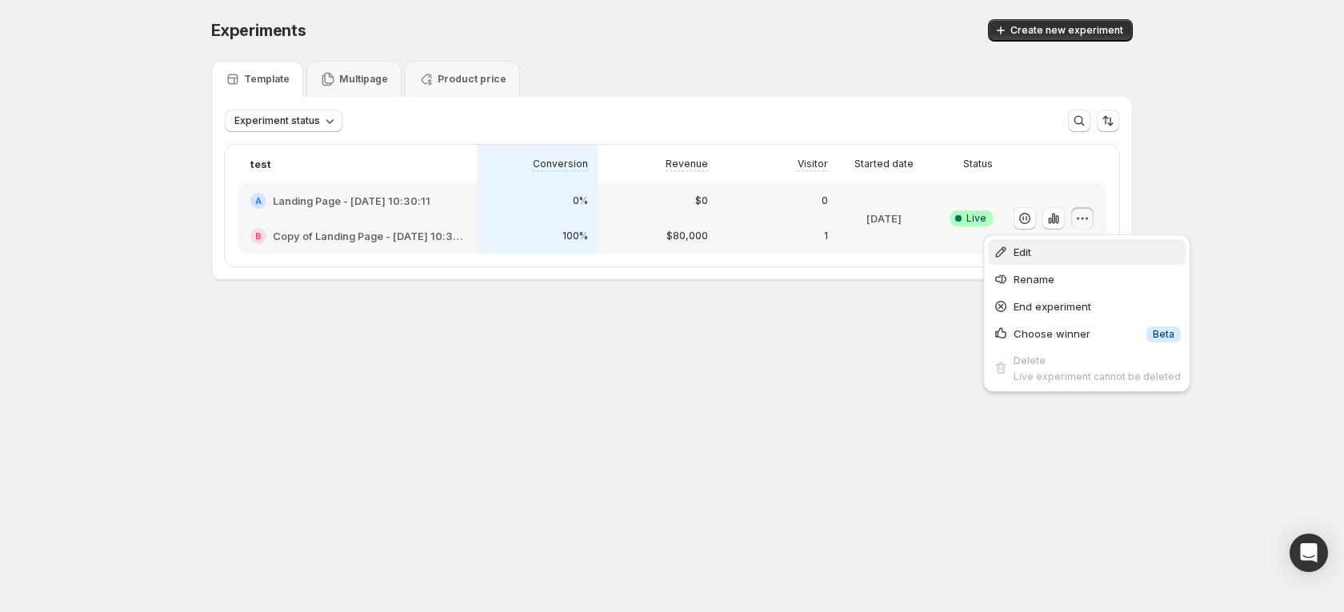
click at [1051, 254] on span "Edit" at bounding box center [1096, 252] width 167 height 16
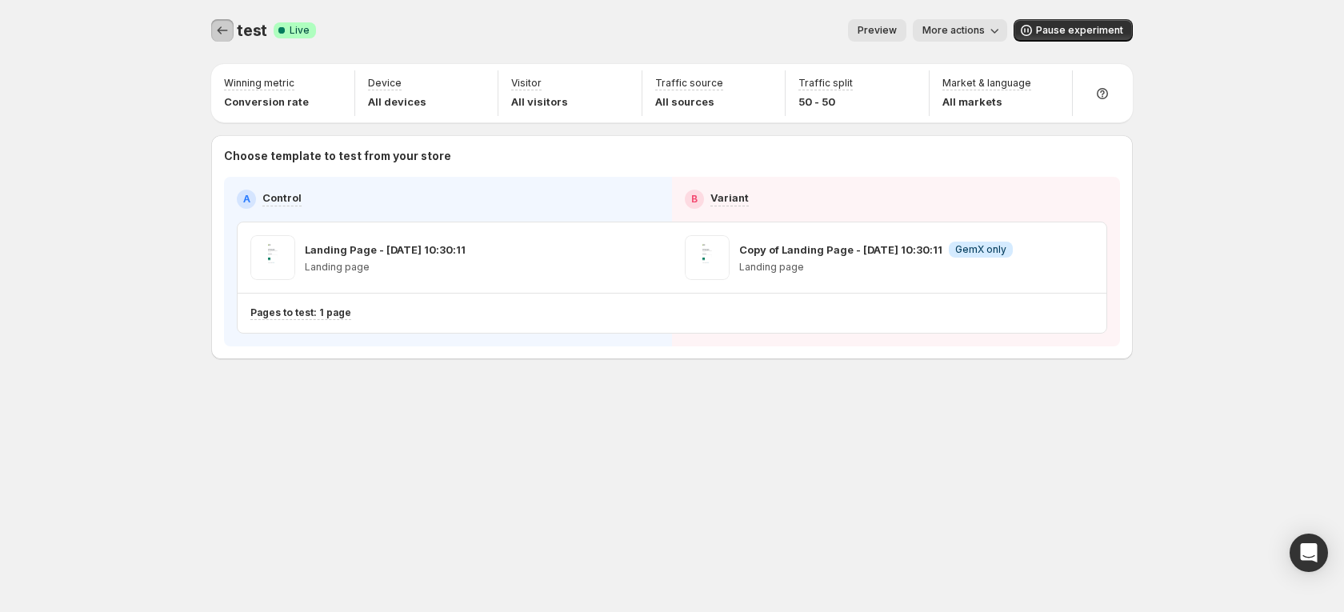
click at [220, 26] on icon "Experiments" at bounding box center [222, 30] width 16 height 16
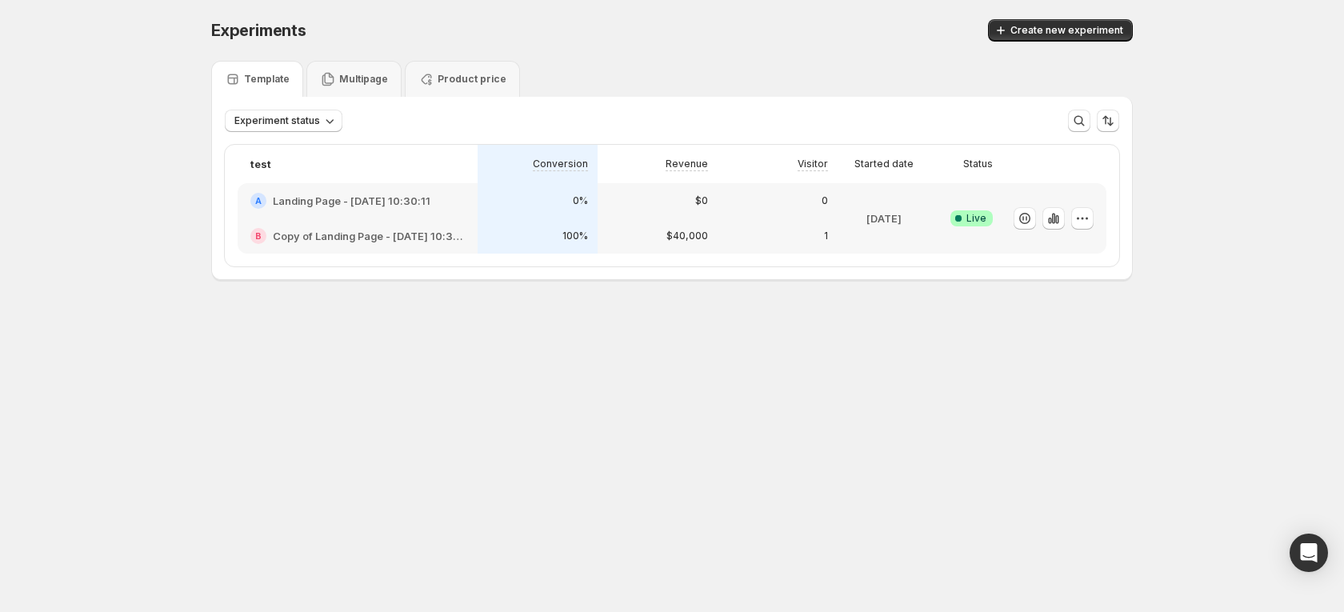
click at [605, 215] on div "$0" at bounding box center [658, 200] width 120 height 35
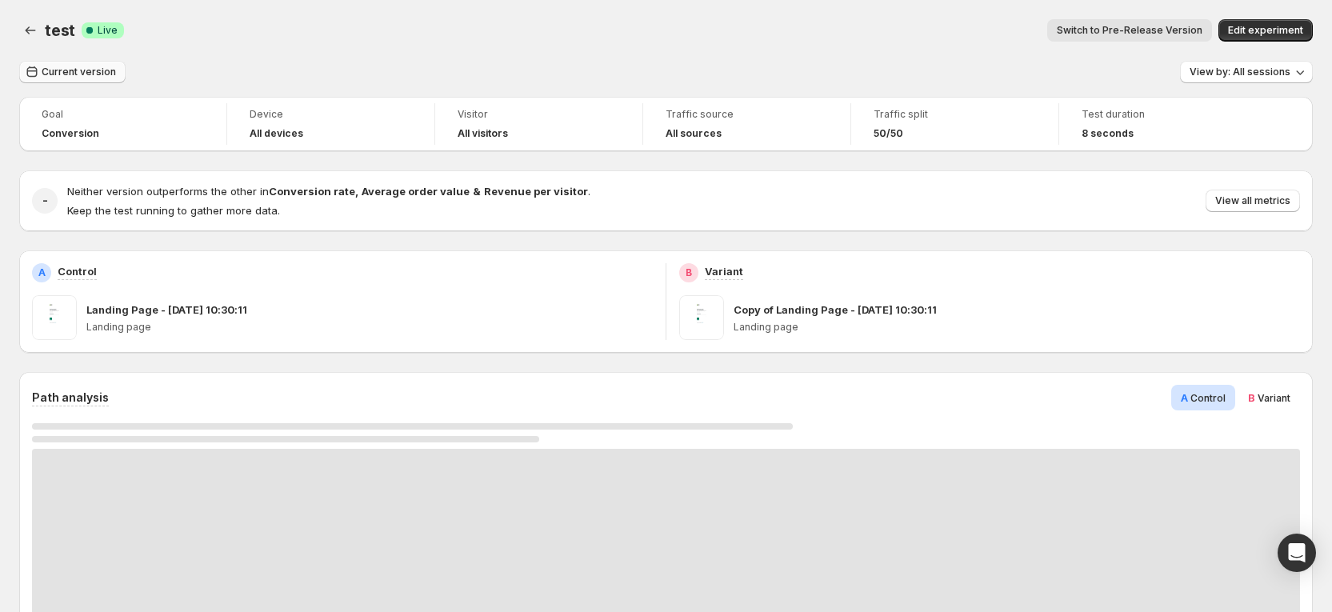
click at [109, 70] on span "Current version" at bounding box center [79, 72] width 74 height 13
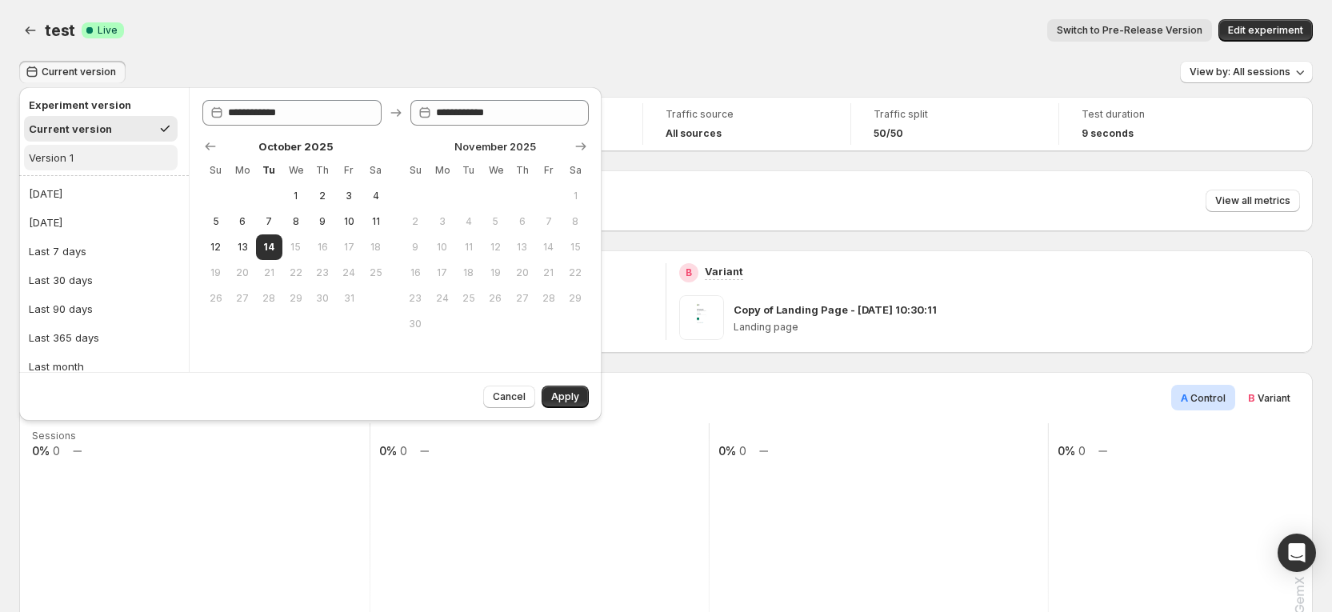
click at [66, 151] on div "Version 1" at bounding box center [51, 158] width 45 height 16
type input "**********"
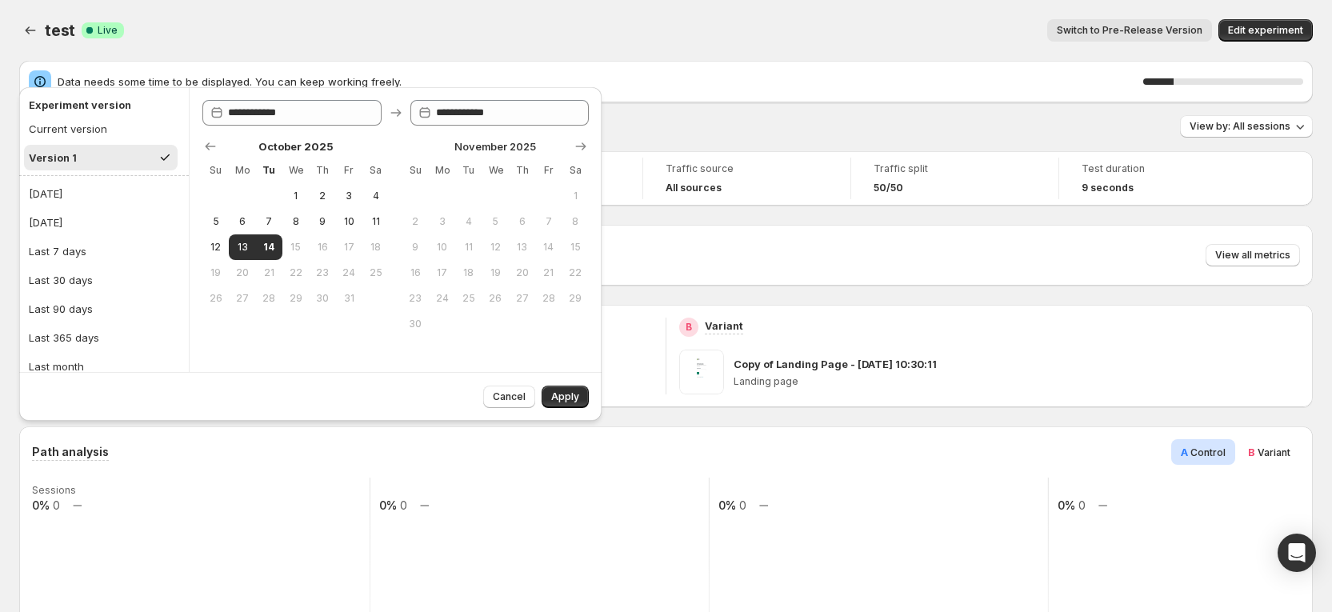
click at [736, 22] on div "Switch to Pre-Release Version" at bounding box center [674, 30] width 1075 height 22
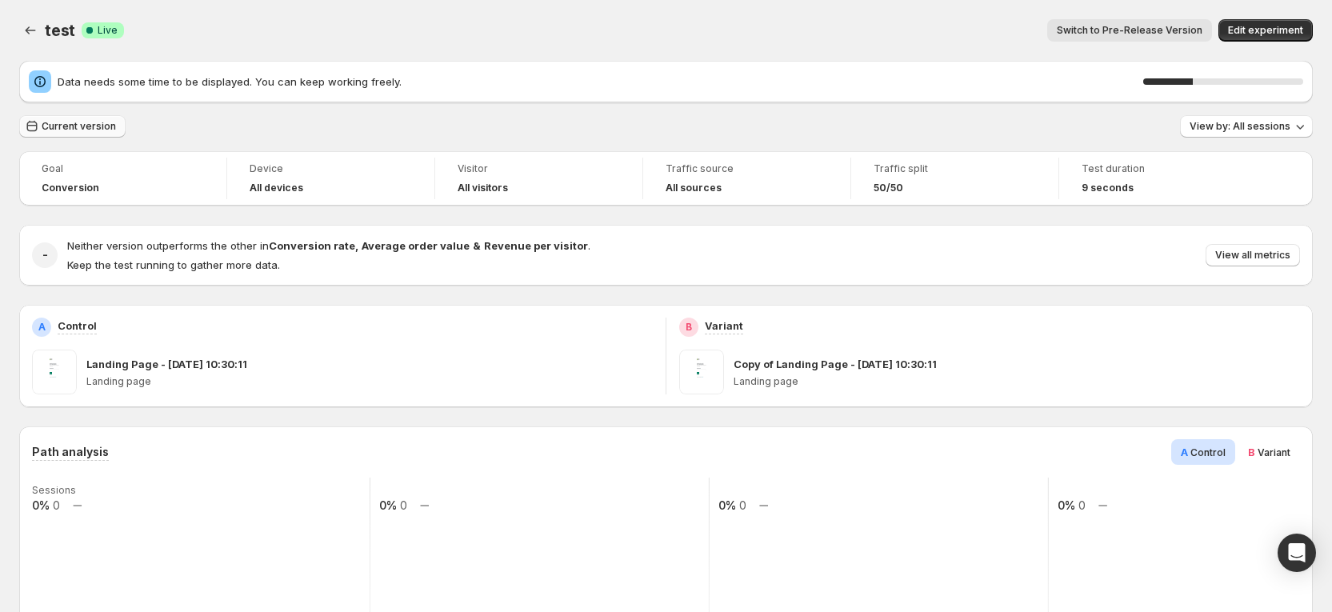
click at [67, 122] on span "Current version" at bounding box center [79, 126] width 74 height 13
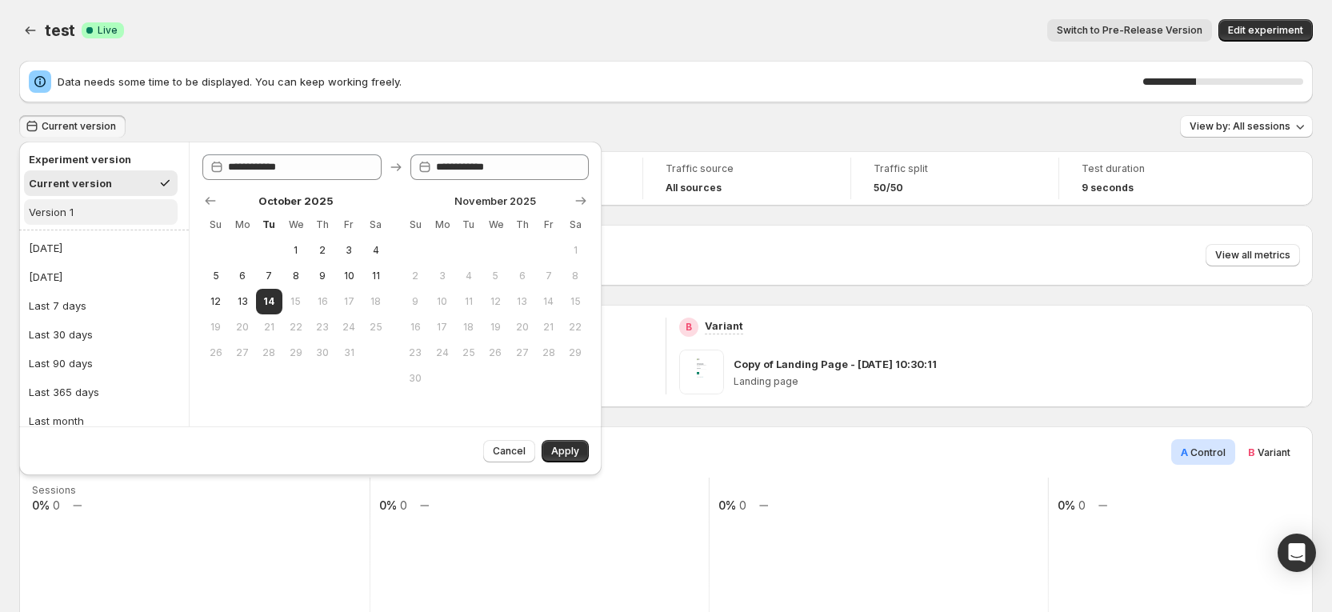
click at [75, 209] on button "Version 1" at bounding box center [101, 212] width 154 height 26
click at [54, 300] on div "Last 7 days" at bounding box center [58, 306] width 58 height 16
type input "**********"
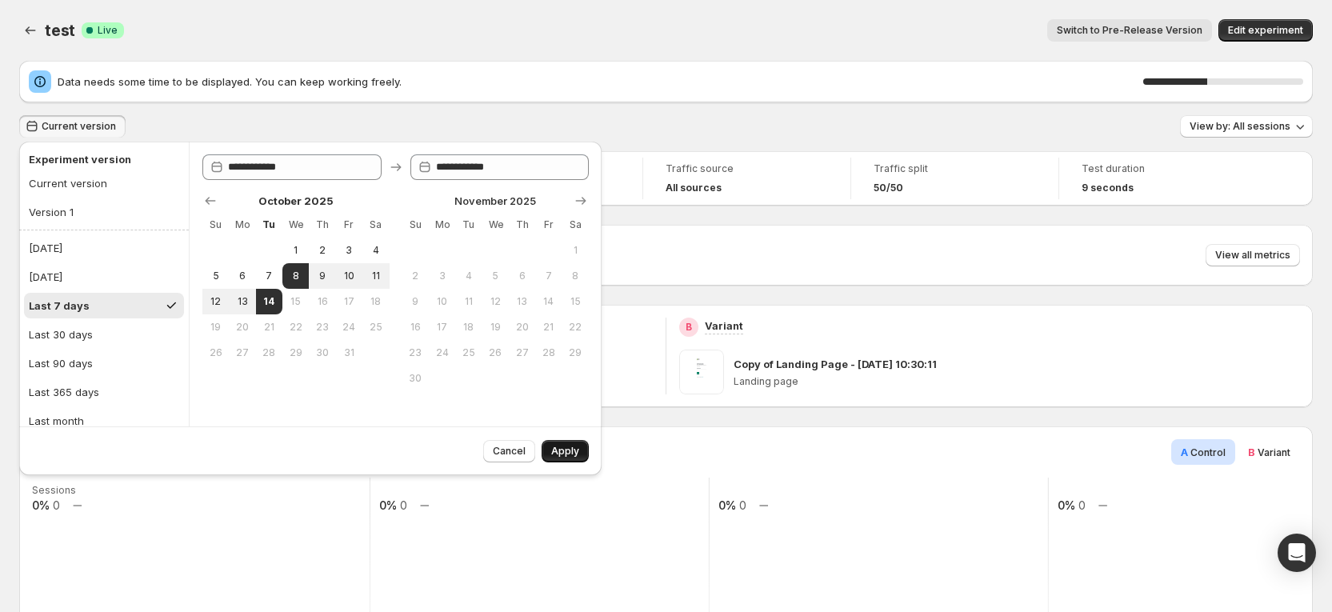
click at [554, 443] on button "Apply" at bounding box center [565, 451] width 47 height 22
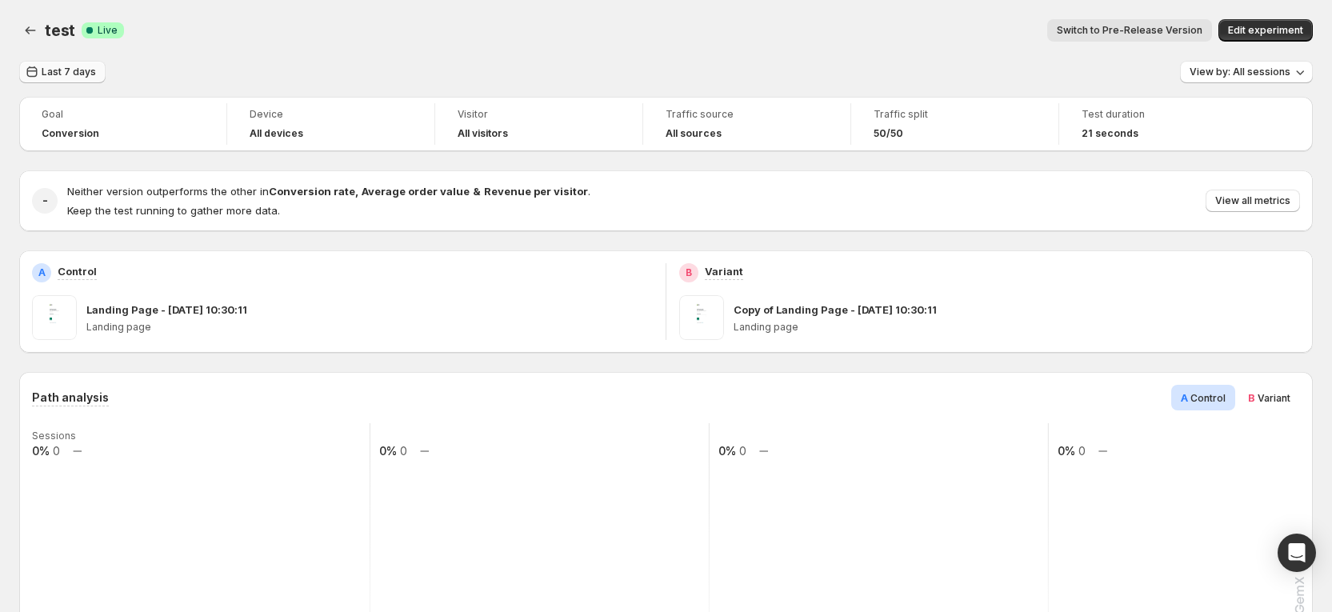
click at [81, 79] on button "Last 7 days" at bounding box center [62, 72] width 86 height 22
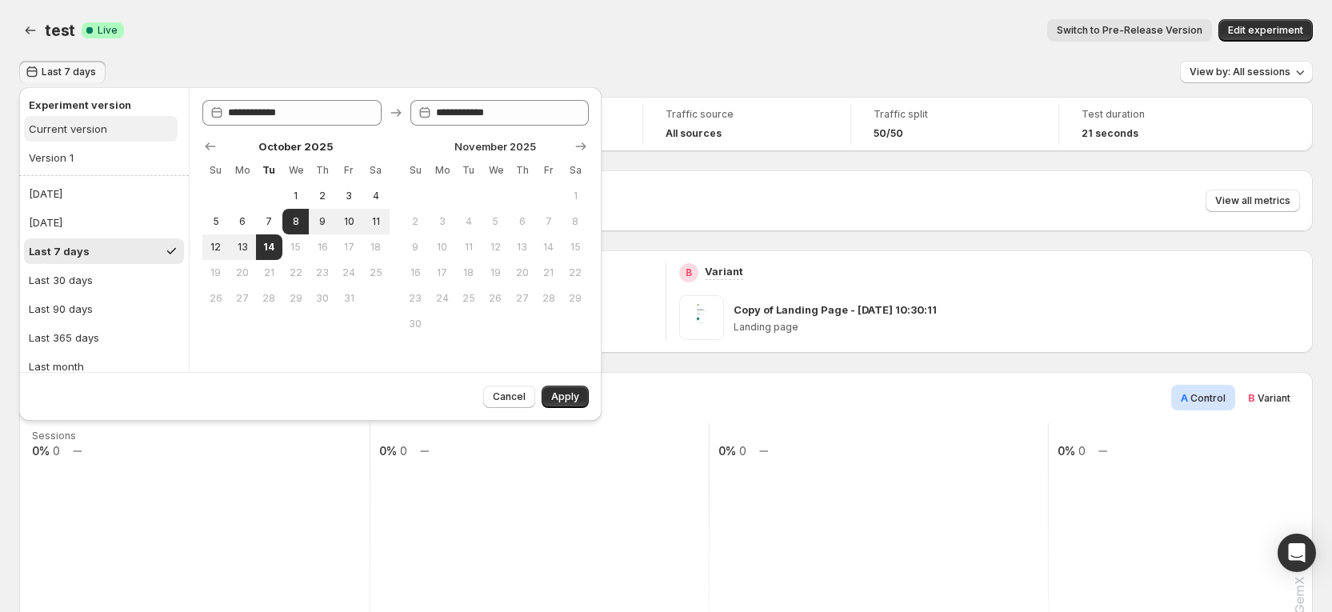
click at [67, 126] on div "Current version" at bounding box center [68, 129] width 78 height 16
click at [94, 256] on button "Last 7 days" at bounding box center [104, 251] width 160 height 26
type input "**********"
click at [560, 394] on span "Apply" at bounding box center [565, 396] width 28 height 13
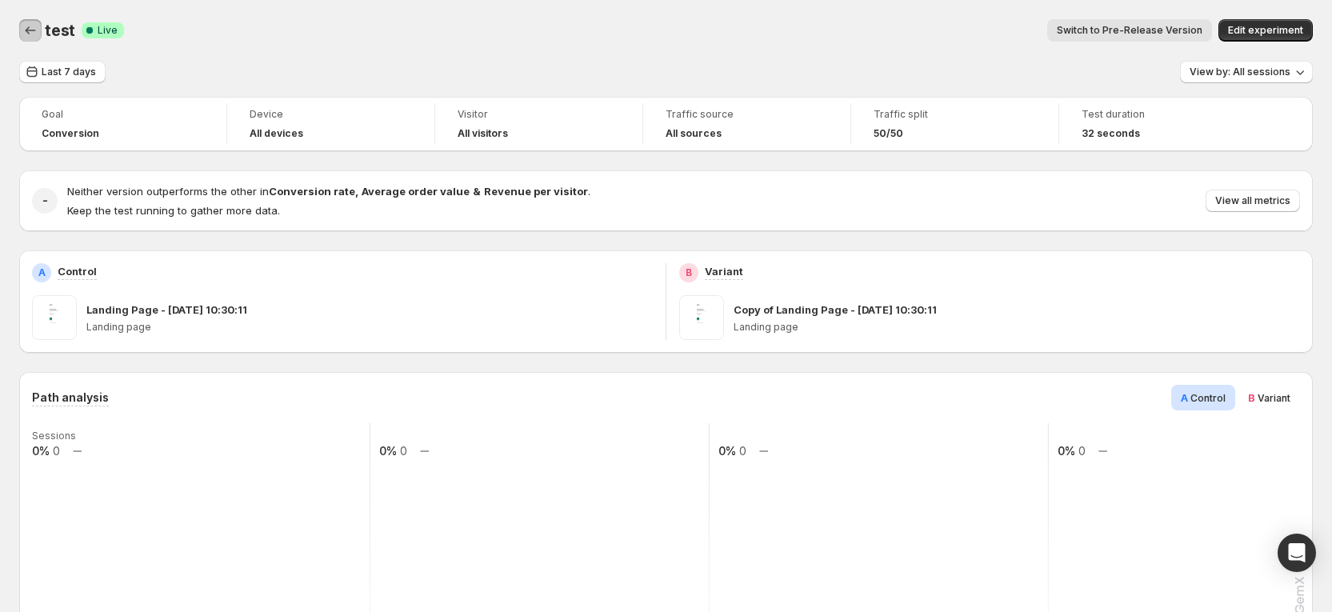
click at [35, 32] on icon "Back" at bounding box center [30, 30] width 16 height 16
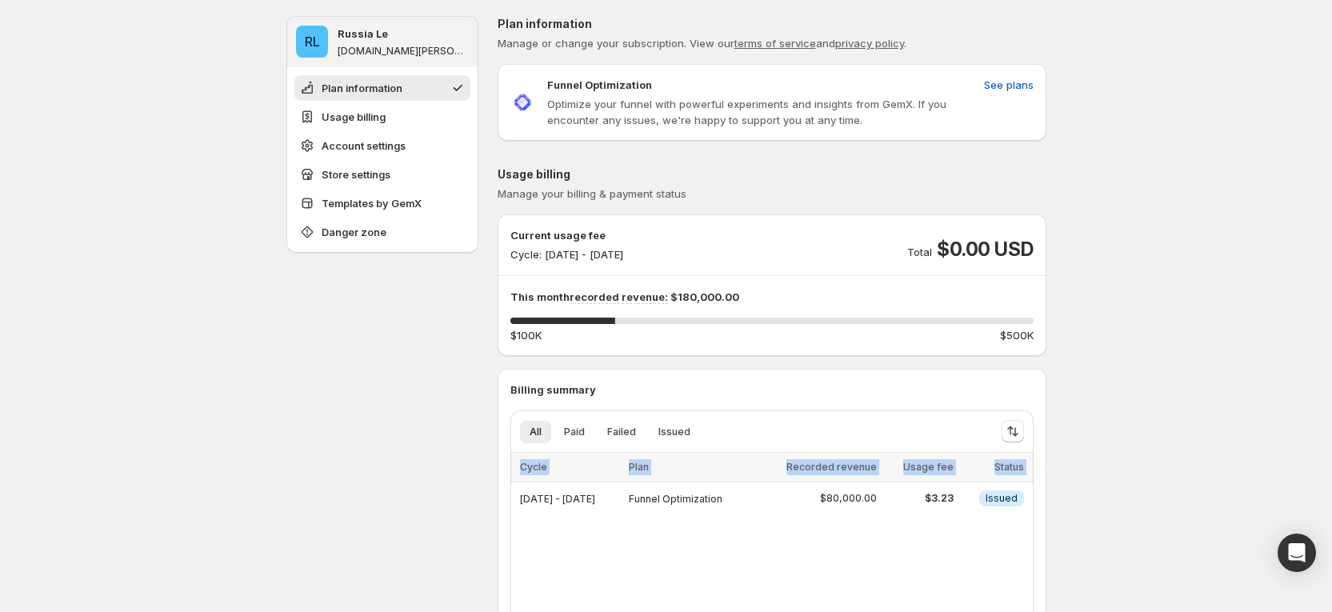
drag, startPoint x: 523, startPoint y: 499, endPoint x: 1060, endPoint y: 502, distance: 536.7
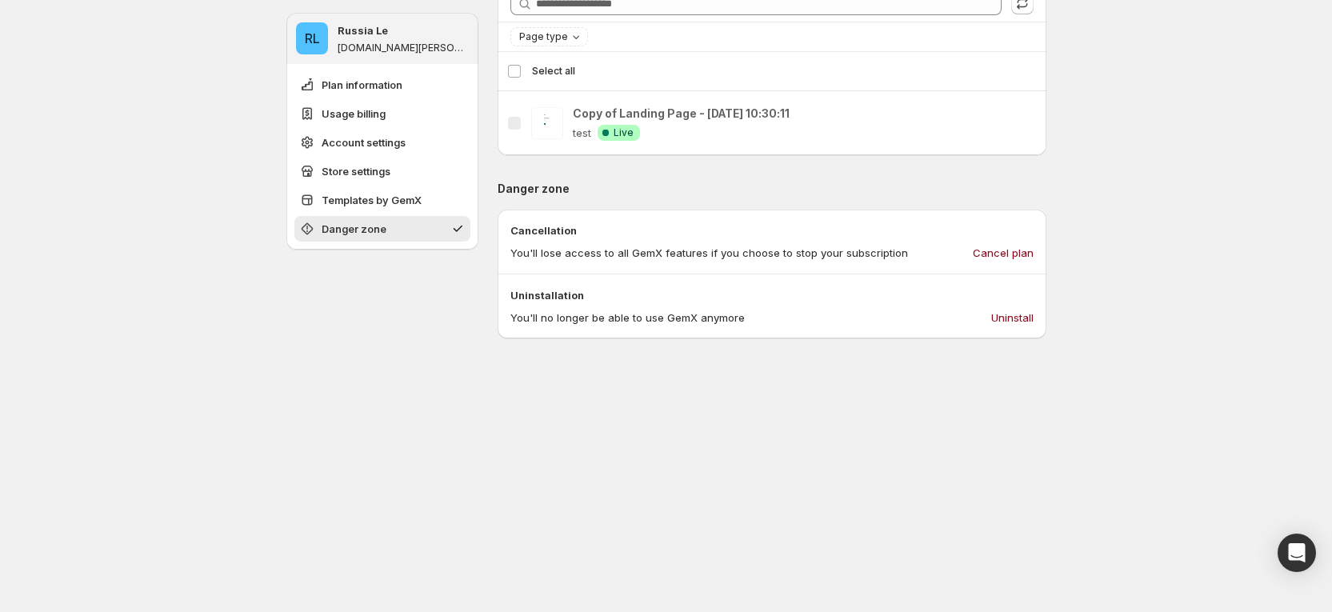
scroll to position [1560, 0]
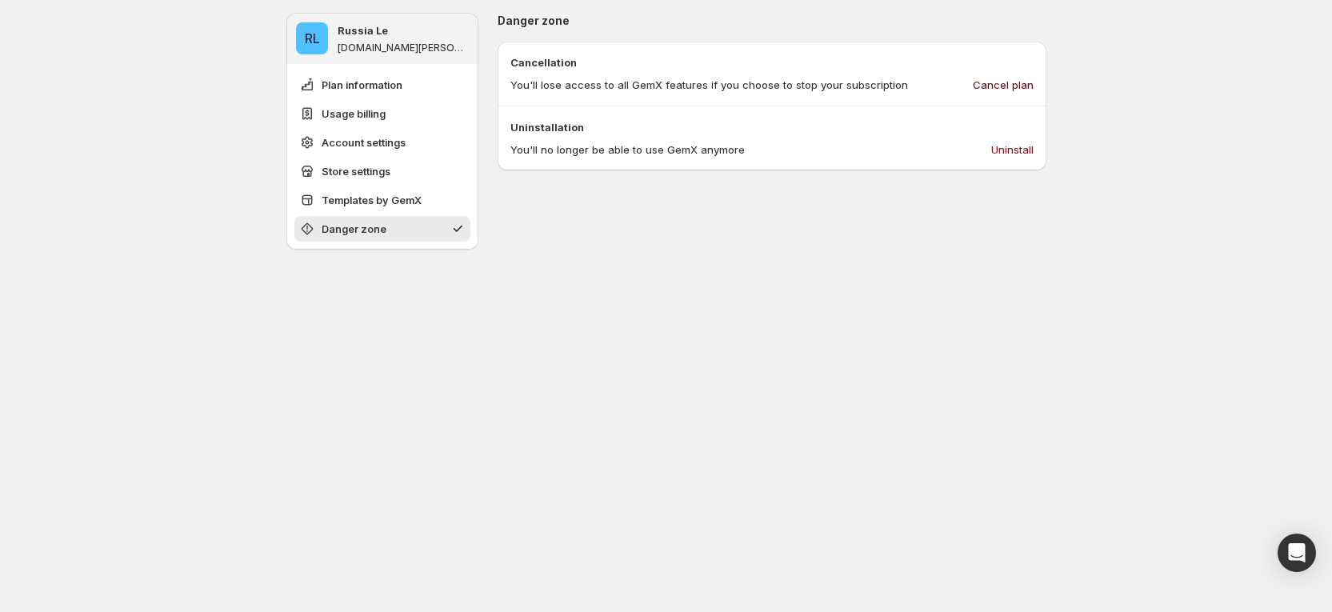
click at [1015, 85] on span "Cancel plan" at bounding box center [1003, 85] width 61 height 16
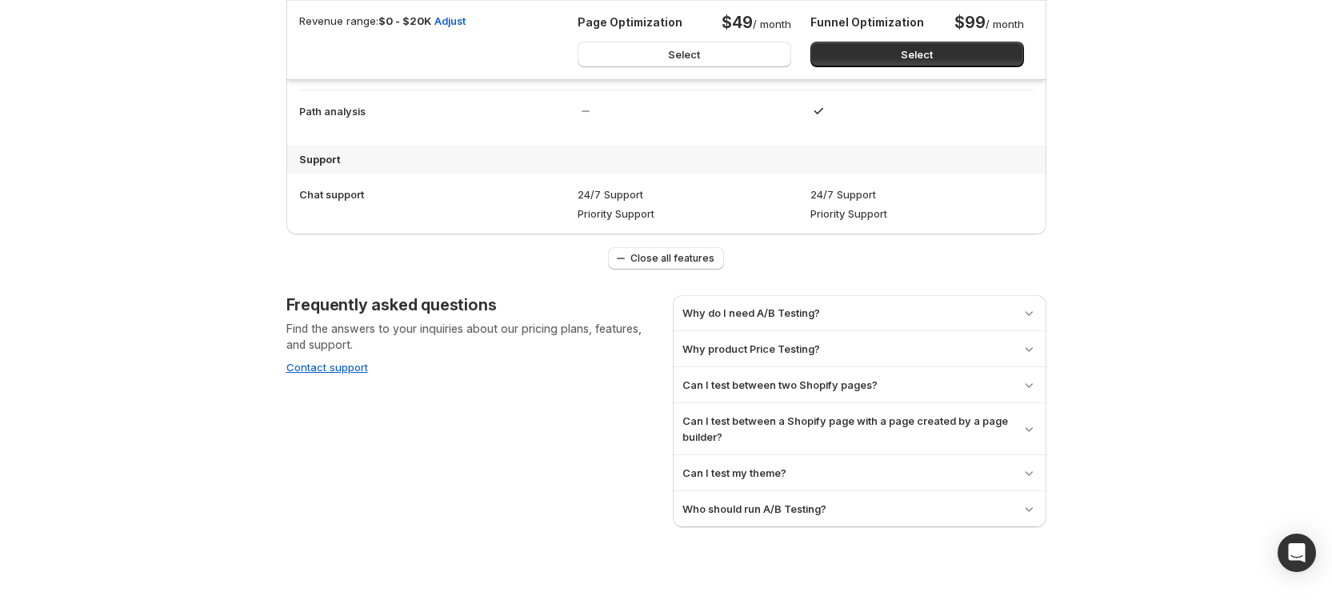
scroll to position [1217, 0]
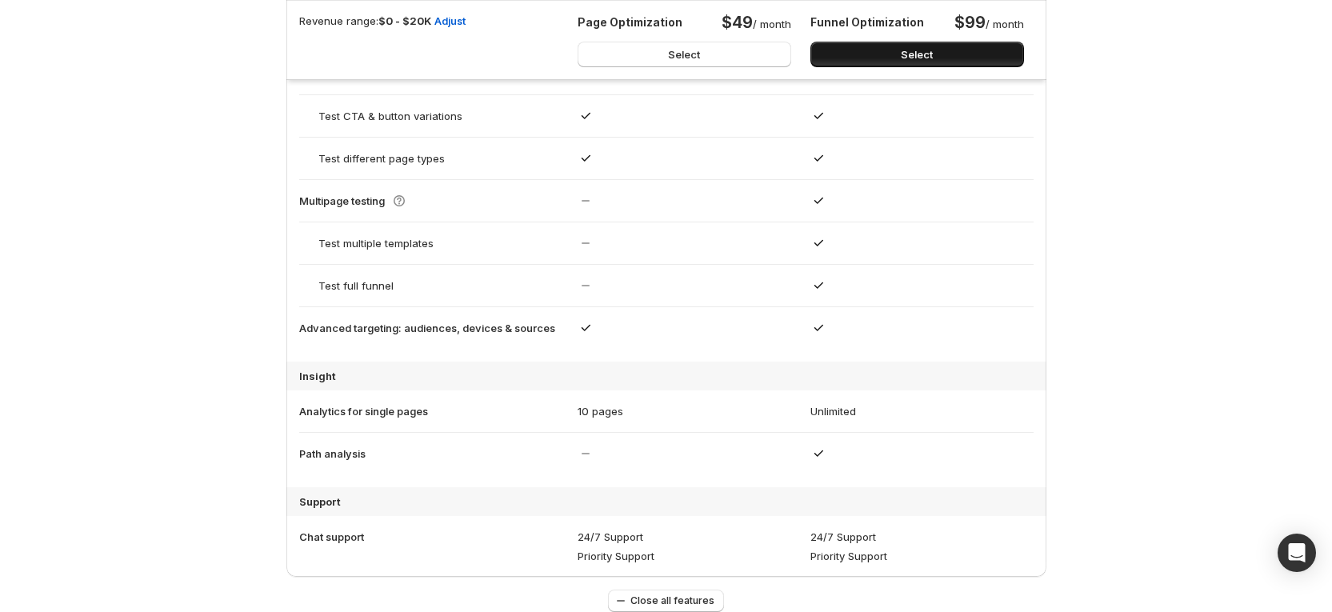
click at [865, 60] on button "Select" at bounding box center [917, 55] width 214 height 26
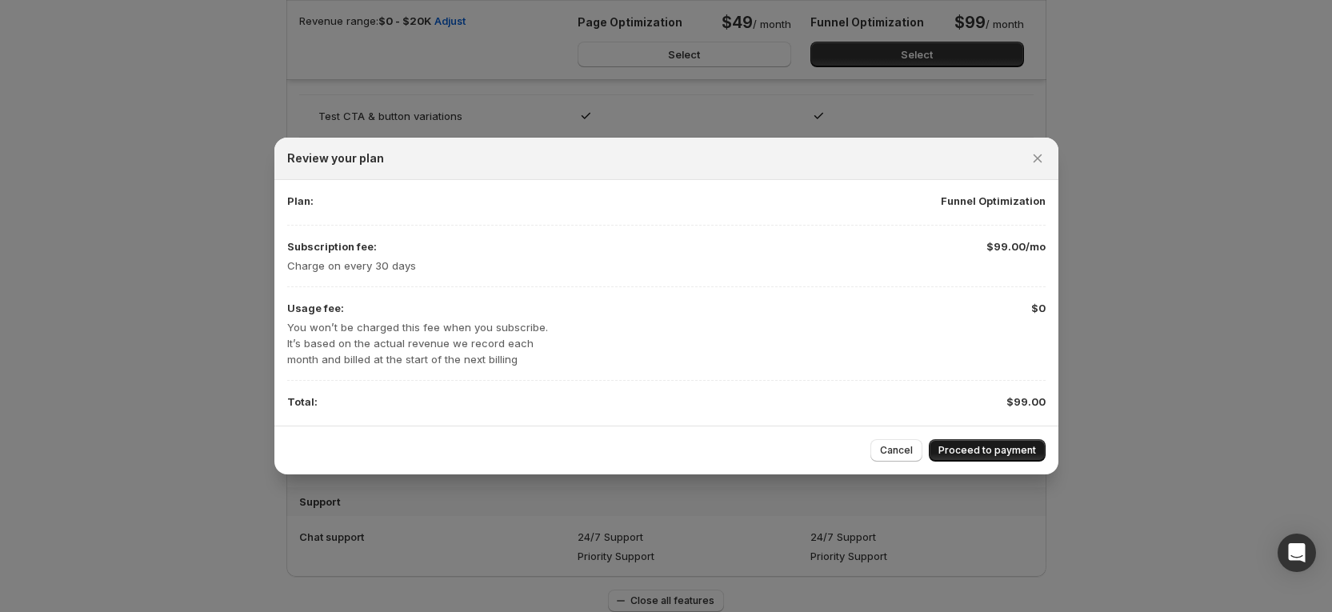
click at [996, 454] on span "Proceed to payment" at bounding box center [987, 450] width 98 height 13
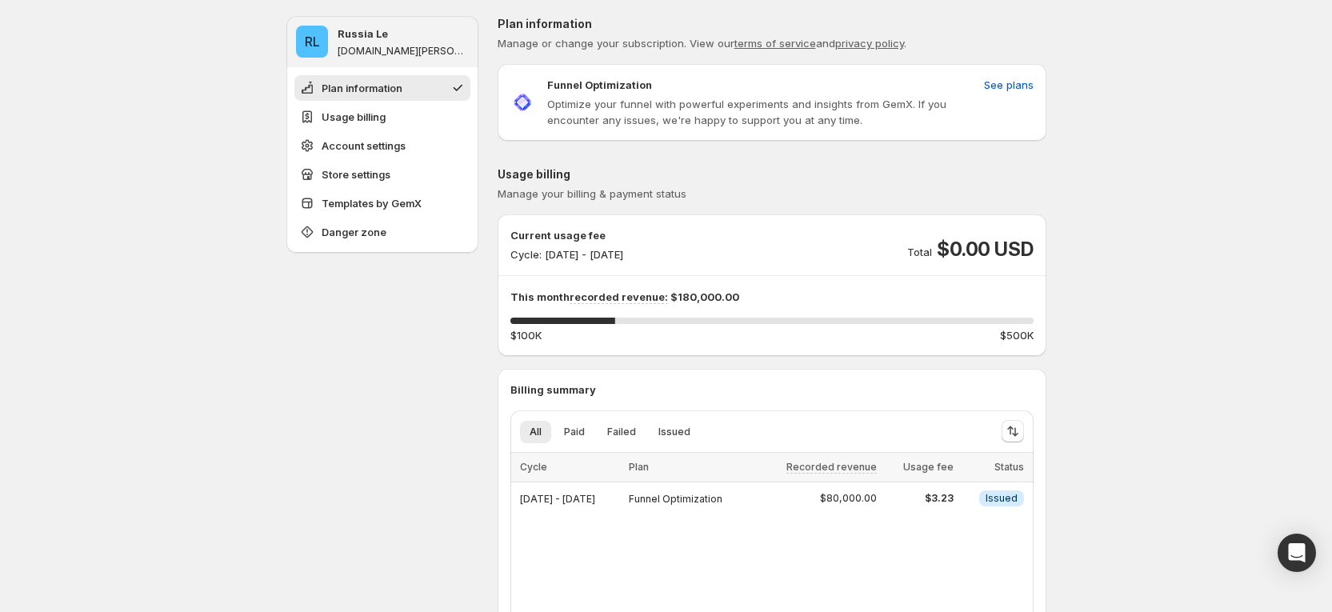
scroll to position [120, 0]
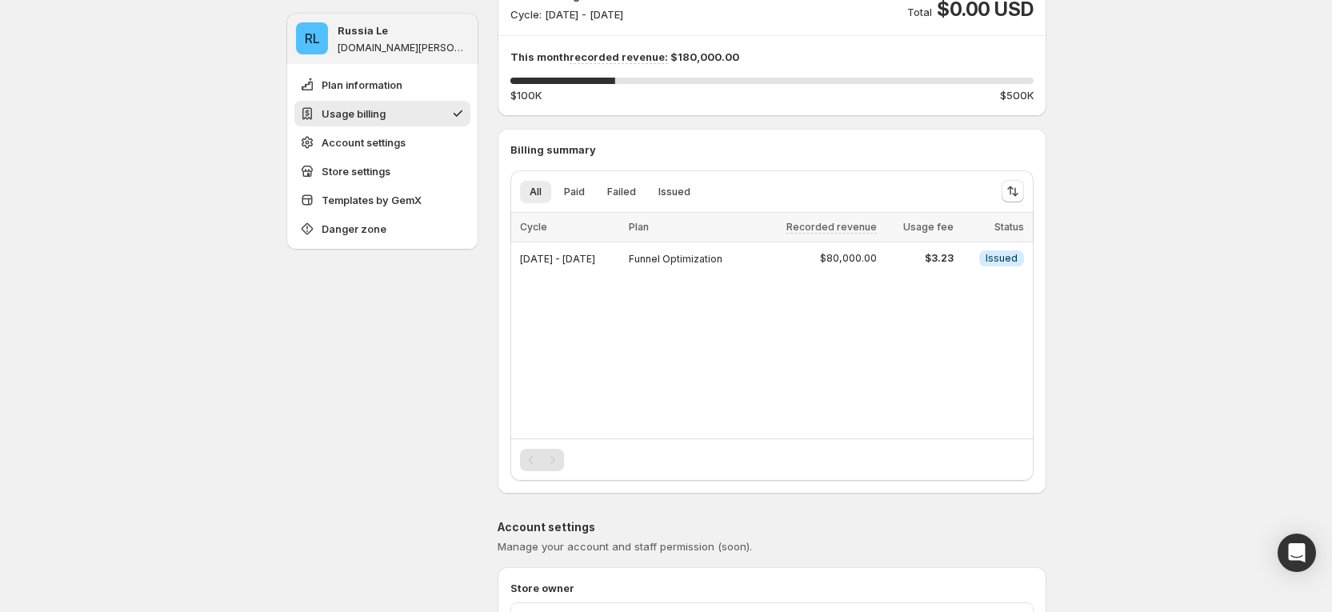
scroll to position [120, 0]
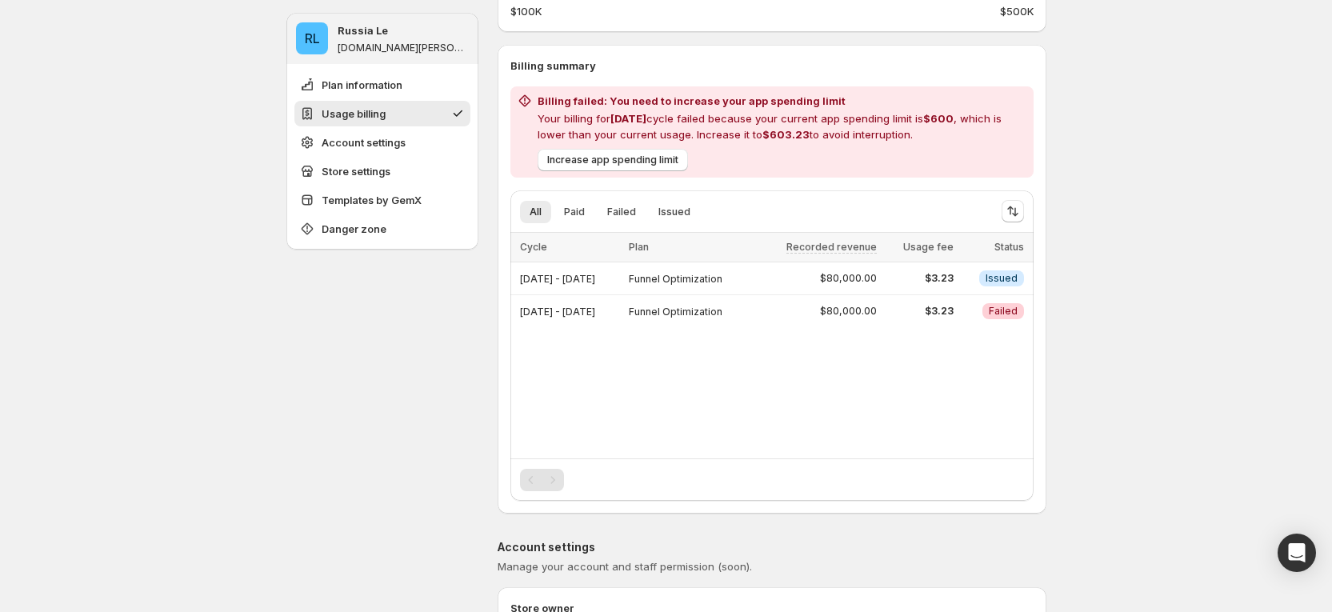
scroll to position [360, 0]
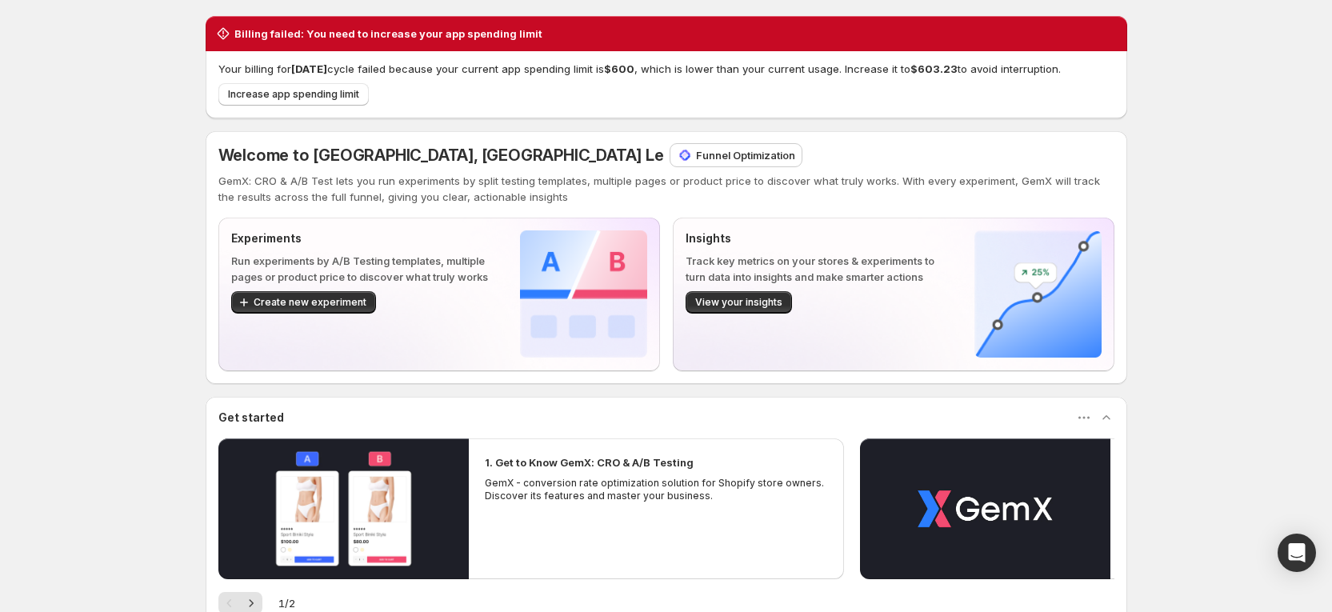
click at [1170, 154] on div "Billing failed: You need to increase your app spending limit Your billing for O…" at bounding box center [666, 414] width 1332 height 829
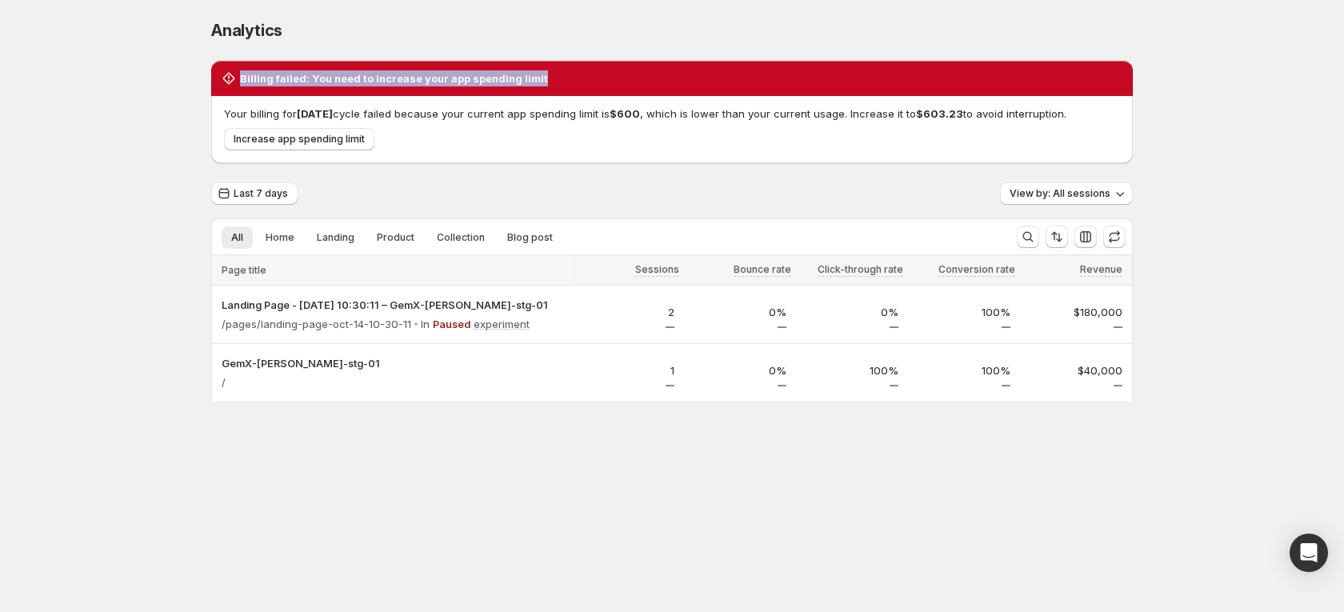
drag, startPoint x: 241, startPoint y: 79, endPoint x: 560, endPoint y: 84, distance: 319.2
click at [560, 84] on div "Billing failed: You need to increase your app spending limit" at bounding box center [672, 78] width 902 height 16
click at [965, 38] on div "Analytics" at bounding box center [671, 30] width 921 height 22
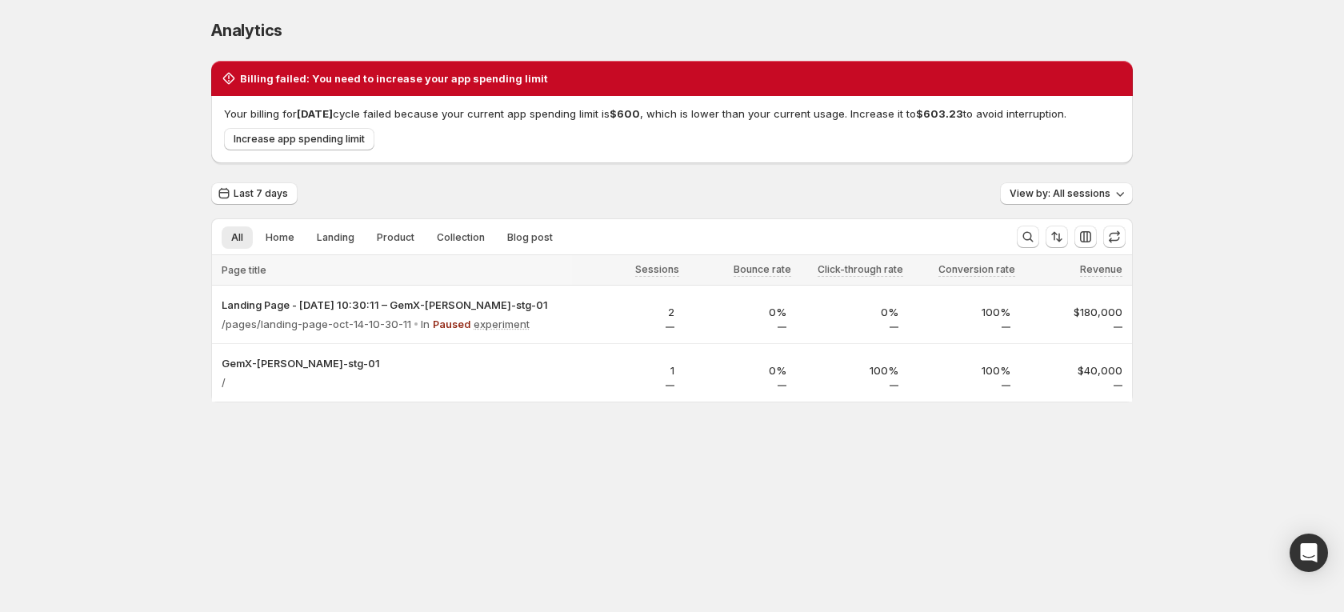
click at [1031, 20] on div "Analytics" at bounding box center [671, 30] width 921 height 22
drag, startPoint x: 298, startPoint y: 85, endPoint x: 552, endPoint y: 87, distance: 253.6
click at [552, 87] on div "Billing failed: You need to increase your app spending limit" at bounding box center [671, 78] width 921 height 35
click at [655, 50] on div "Analytics. This page is ready Analytics" at bounding box center [671, 30] width 921 height 61
click at [1220, 309] on div "Analytics. This page is ready Analytics Billing failed: You need to increase yo…" at bounding box center [672, 244] width 1344 height 489
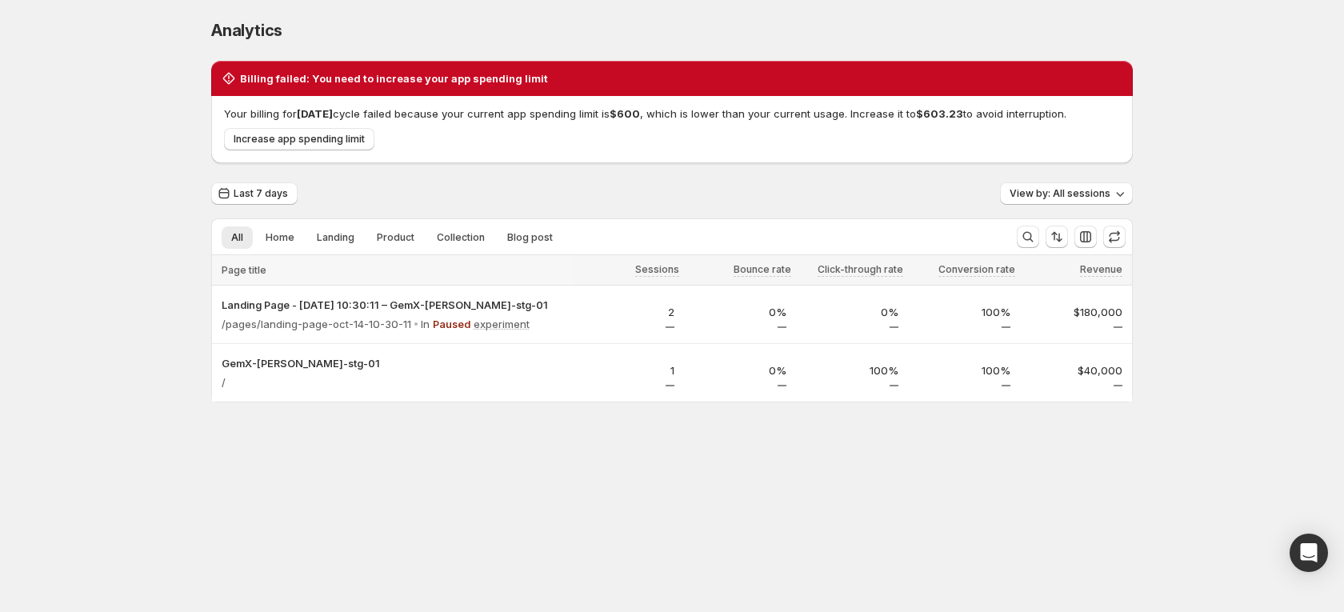
click at [986, 466] on div "Analytics. This page is ready Analytics Billing failed: You need to increase yo…" at bounding box center [672, 244] width 960 height 489
